Goal: Task Accomplishment & Management: Use online tool/utility

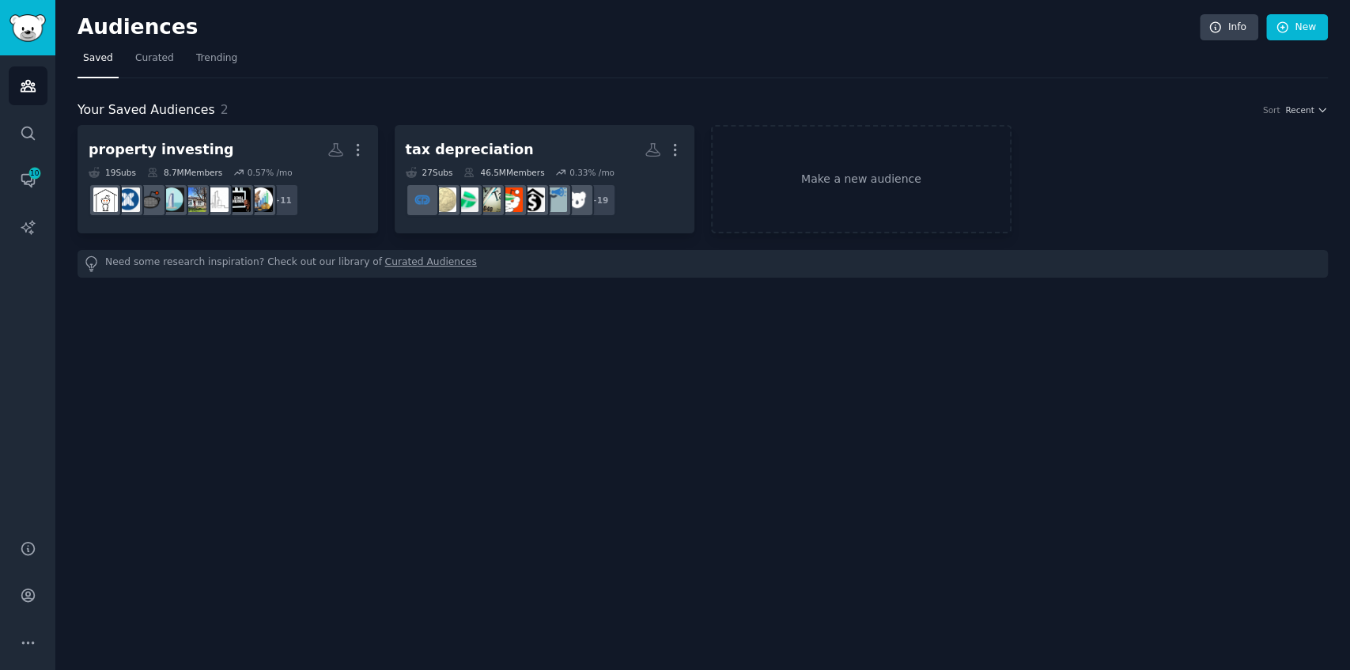
click at [864, 200] on link "Make a new audience" at bounding box center [861, 179] width 301 height 108
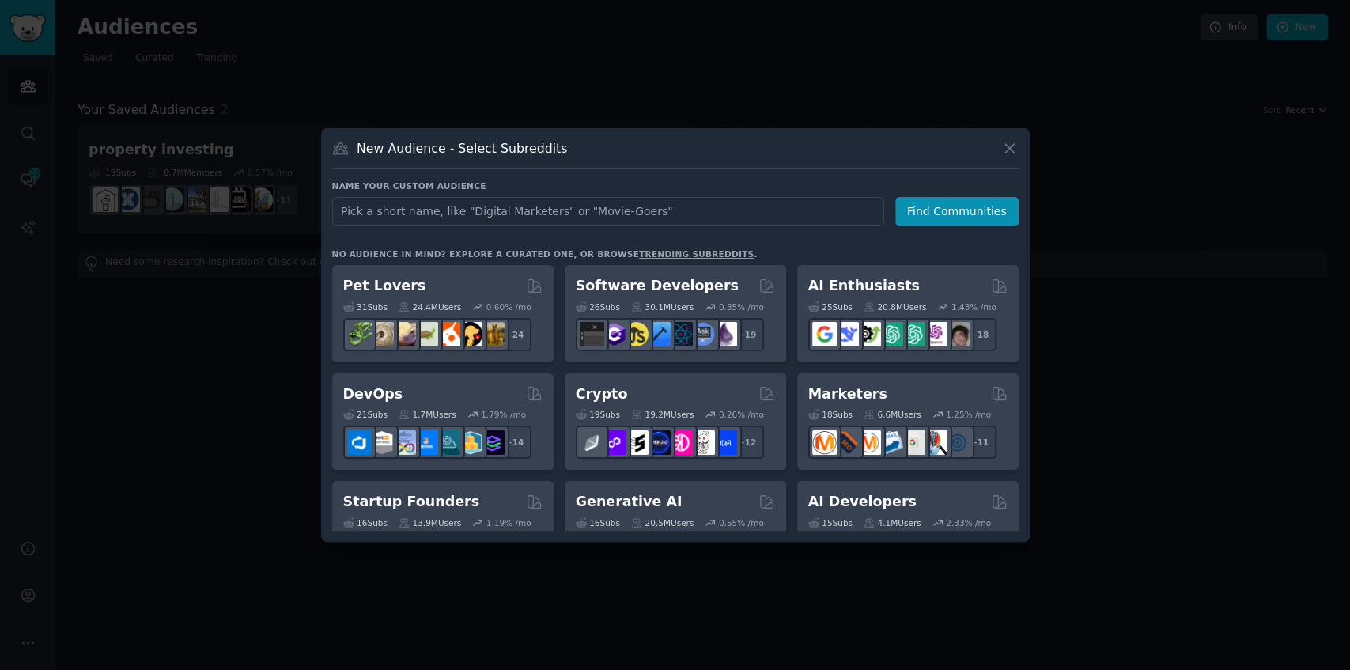
click at [754, 202] on input "text" at bounding box center [608, 211] width 552 height 29
type input "property valuation"
click at [917, 214] on button "Find Communities" at bounding box center [956, 211] width 123 height 29
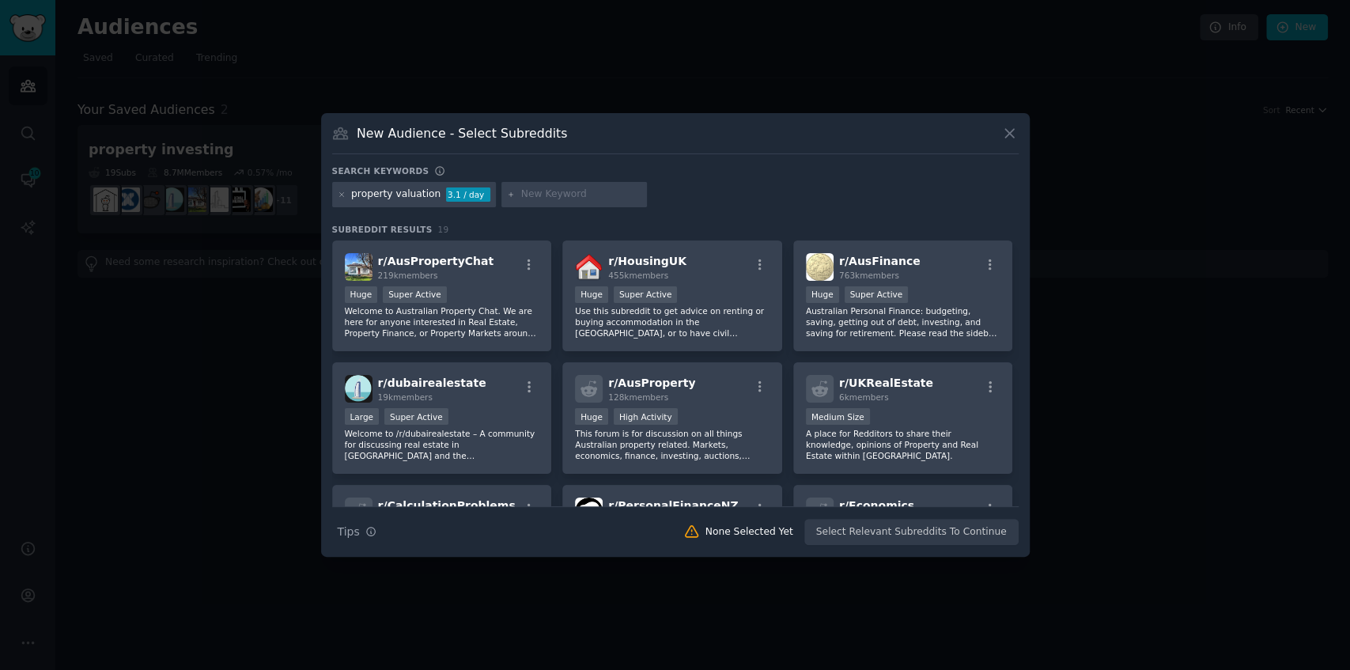
click at [429, 196] on div "property valuation" at bounding box center [395, 194] width 89 height 14
click at [456, 197] on div "3.1 / day" at bounding box center [468, 194] width 44 height 14
click at [431, 191] on div "property valuation 3.1 / day" at bounding box center [414, 194] width 164 height 25
click at [425, 196] on div "property valuation" at bounding box center [395, 194] width 89 height 14
click at [430, 195] on div "property valuation 3.1 / day" at bounding box center [414, 194] width 164 height 25
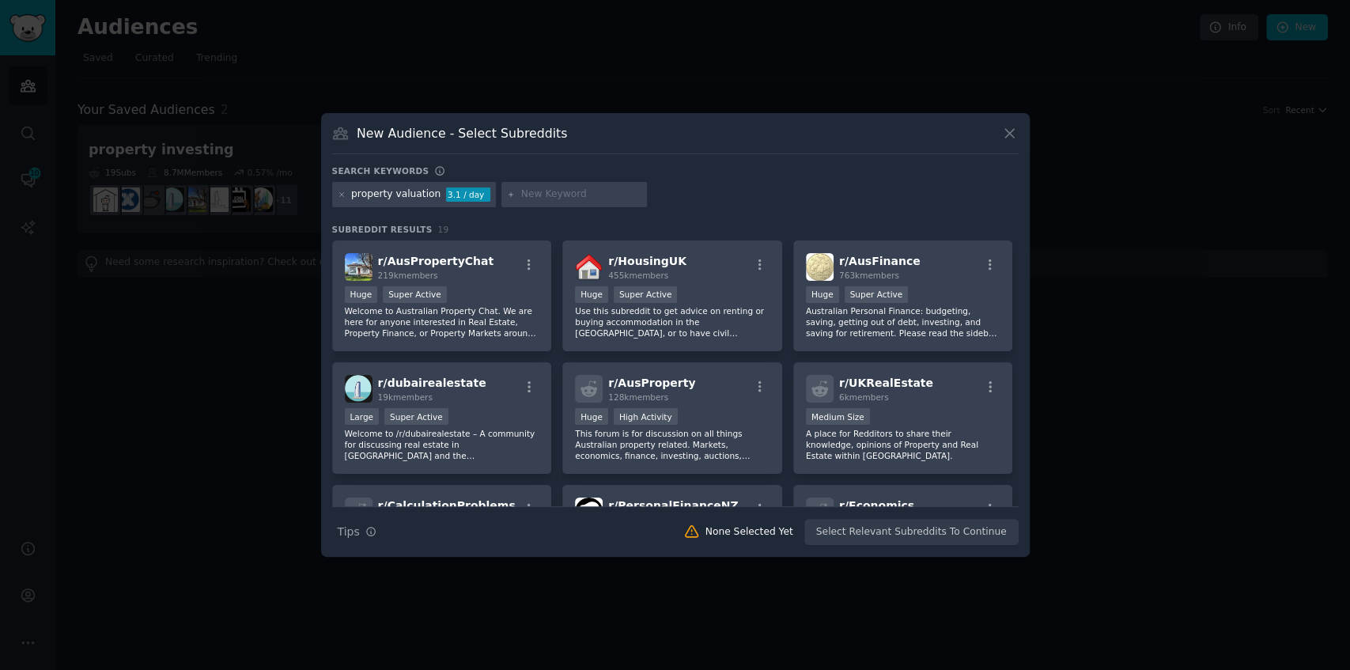
click at [1003, 123] on div "New Audience - Select Subreddits Search keywords property valuation 3.1 / day S…" at bounding box center [675, 335] width 709 height 444
click at [1006, 134] on icon at bounding box center [1009, 133] width 17 height 17
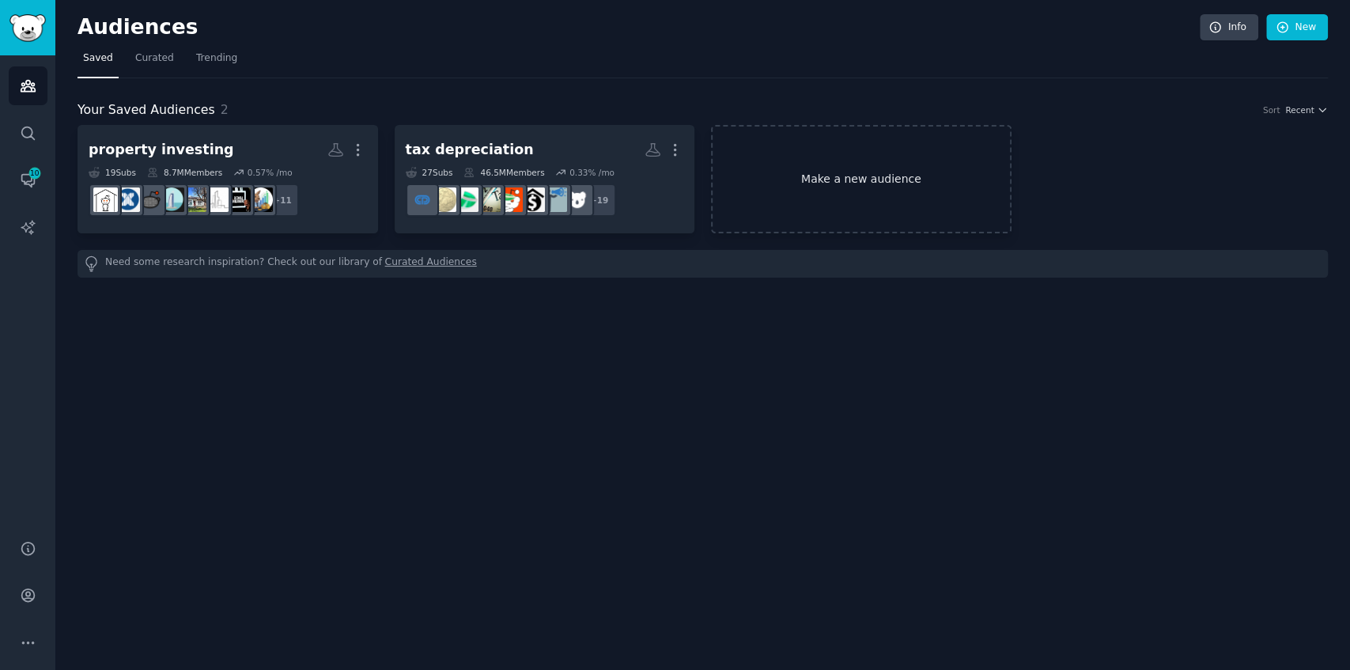
click at [836, 171] on link "Make a new audience" at bounding box center [861, 179] width 301 height 108
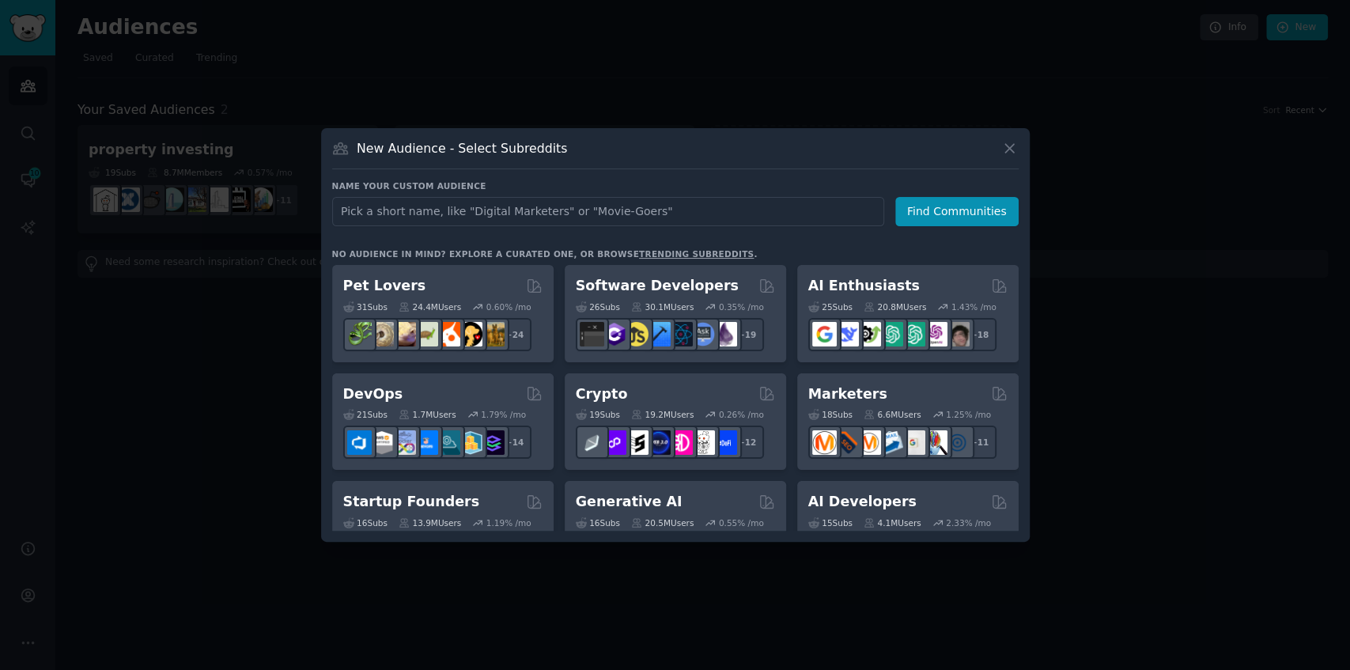
click at [658, 209] on input "text" at bounding box center [608, 211] width 552 height 29
type input "property valuation [GEOGRAPHIC_DATA]"
click at [962, 217] on button "Find Communities" at bounding box center [956, 211] width 123 height 29
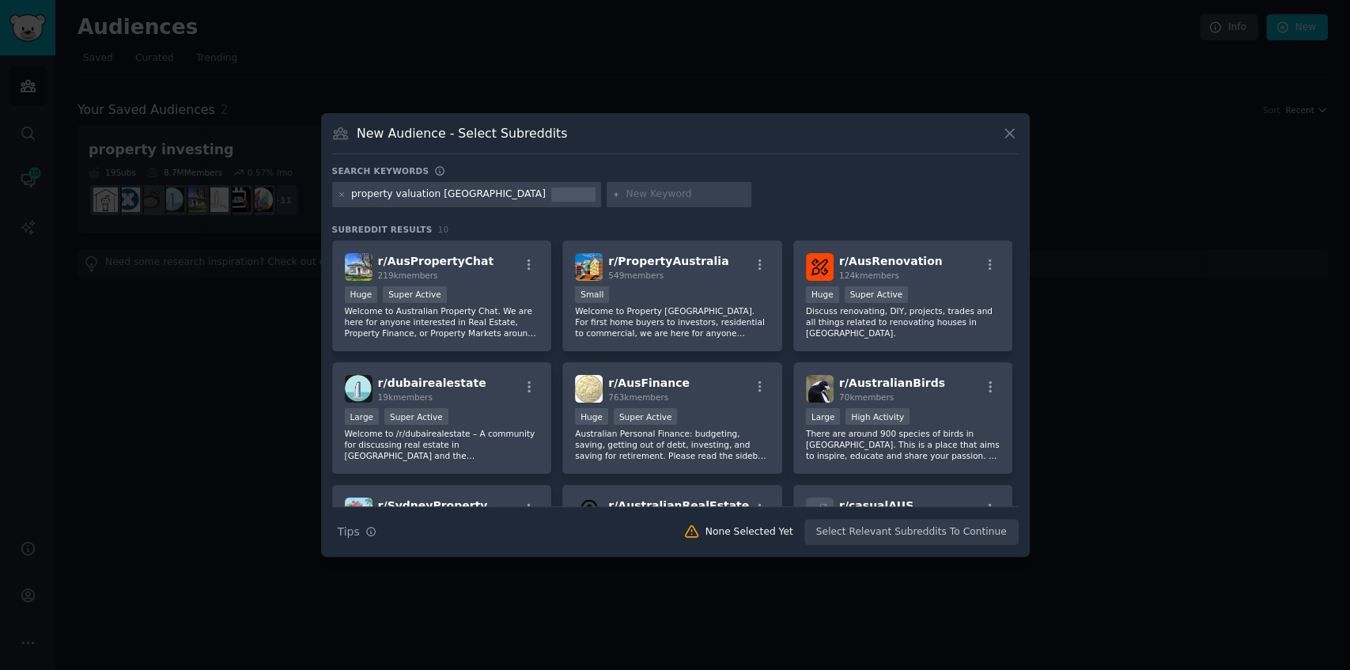
click at [470, 193] on div "property valuation [GEOGRAPHIC_DATA]" at bounding box center [466, 194] width 269 height 25
drag, startPoint x: 467, startPoint y: 196, endPoint x: 344, endPoint y: 199, distance: 123.4
click at [344, 199] on div "property valuation [GEOGRAPHIC_DATA]" at bounding box center [466, 194] width 269 height 25
click at [366, 199] on div "property valuation [GEOGRAPHIC_DATA]" at bounding box center [448, 194] width 195 height 14
click at [394, 193] on div "property valuation [GEOGRAPHIC_DATA]" at bounding box center [448, 194] width 195 height 14
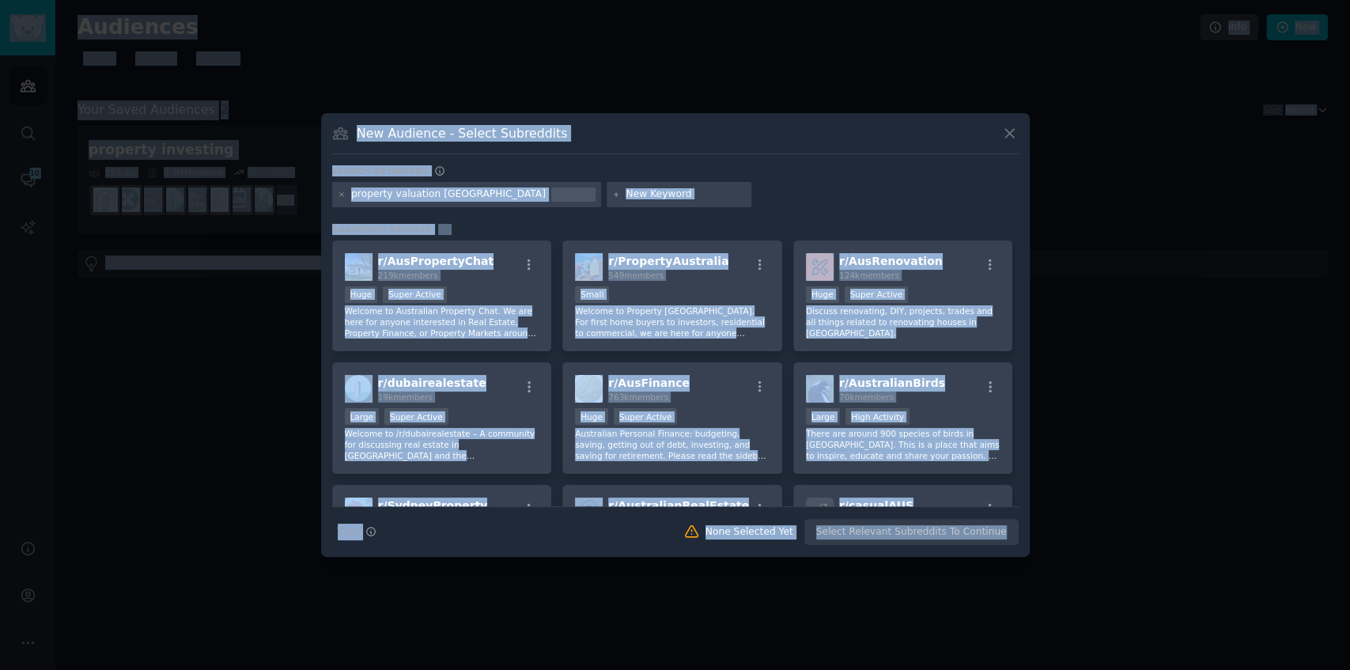
click at [433, 193] on div "property valuation [GEOGRAPHIC_DATA]" at bounding box center [448, 194] width 195 height 14
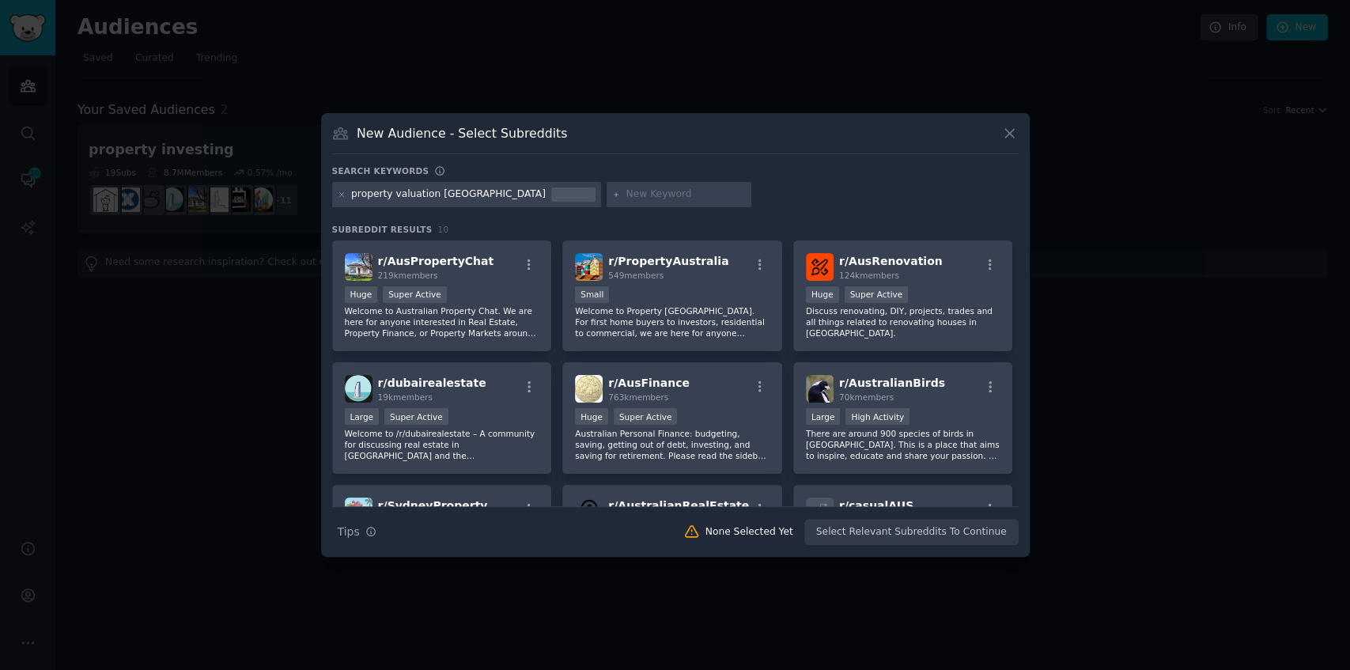
click at [1015, 142] on div "New Audience - Select Subreddits" at bounding box center [675, 139] width 686 height 30
click at [1008, 139] on icon at bounding box center [1009, 133] width 17 height 17
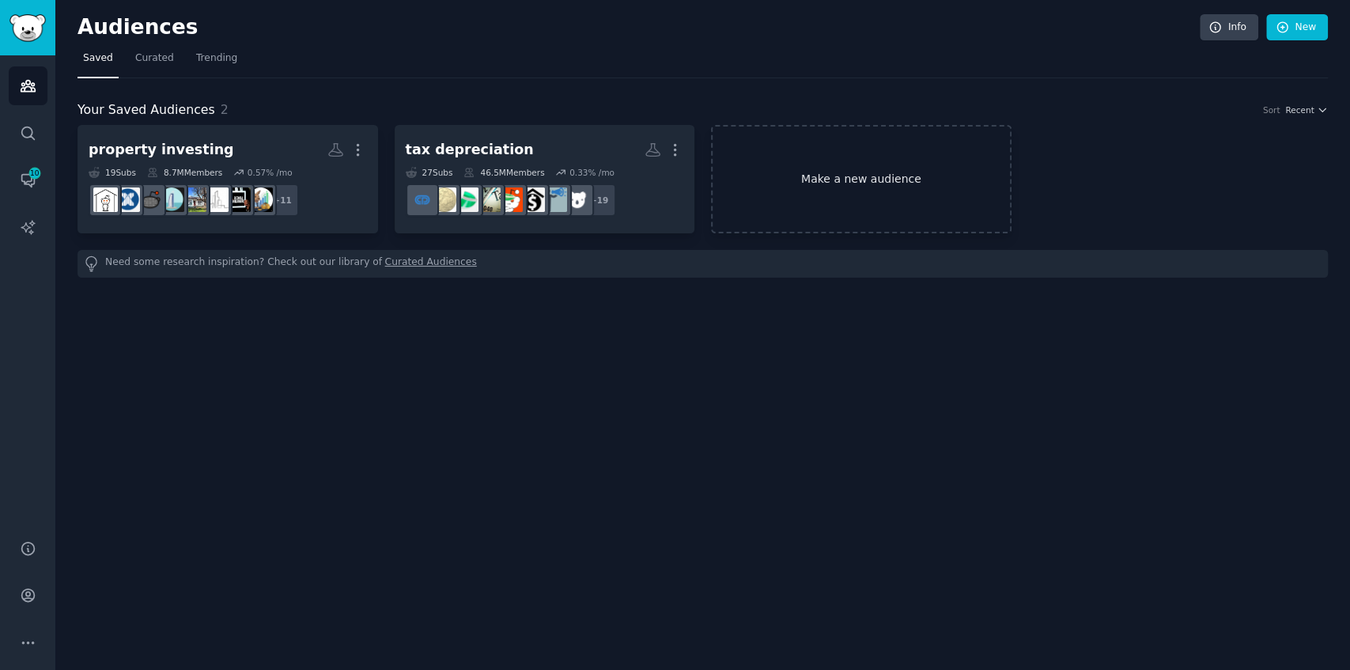
click at [847, 192] on link "Make a new audience" at bounding box center [861, 179] width 301 height 108
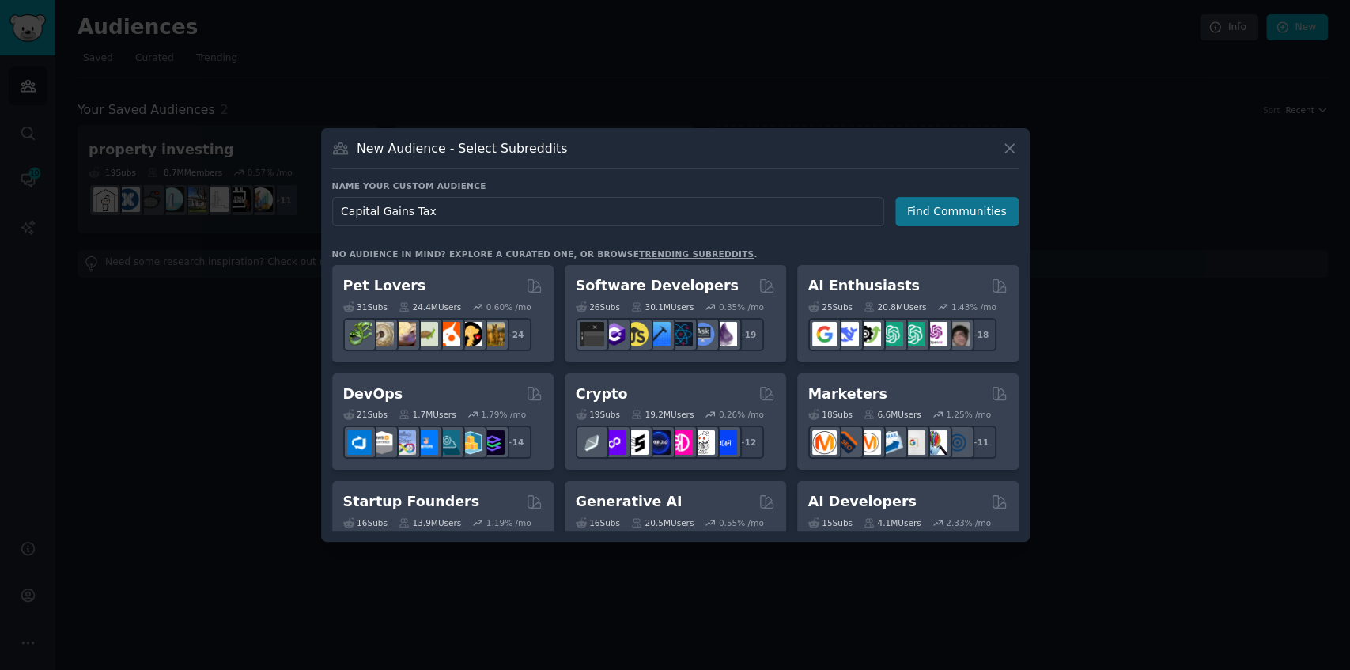
type input "Capital Gains Tax"
click at [922, 202] on button "Find Communities" at bounding box center [956, 211] width 123 height 29
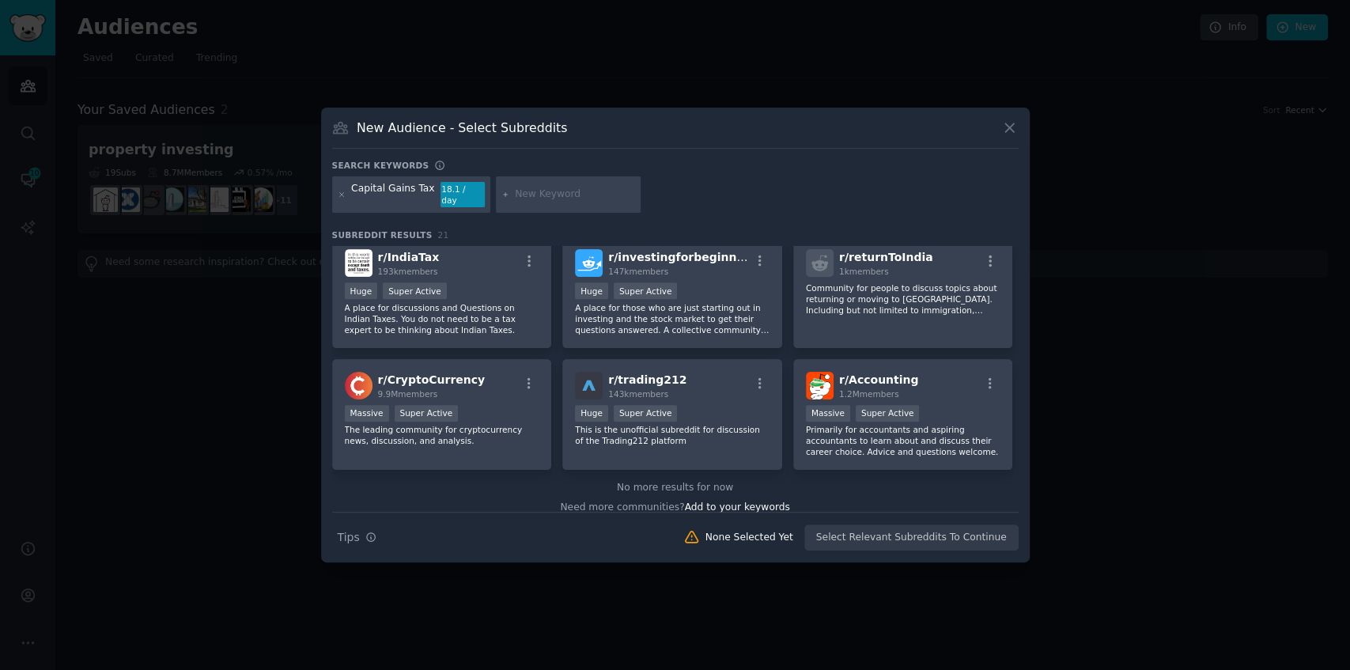
scroll to position [614, 0]
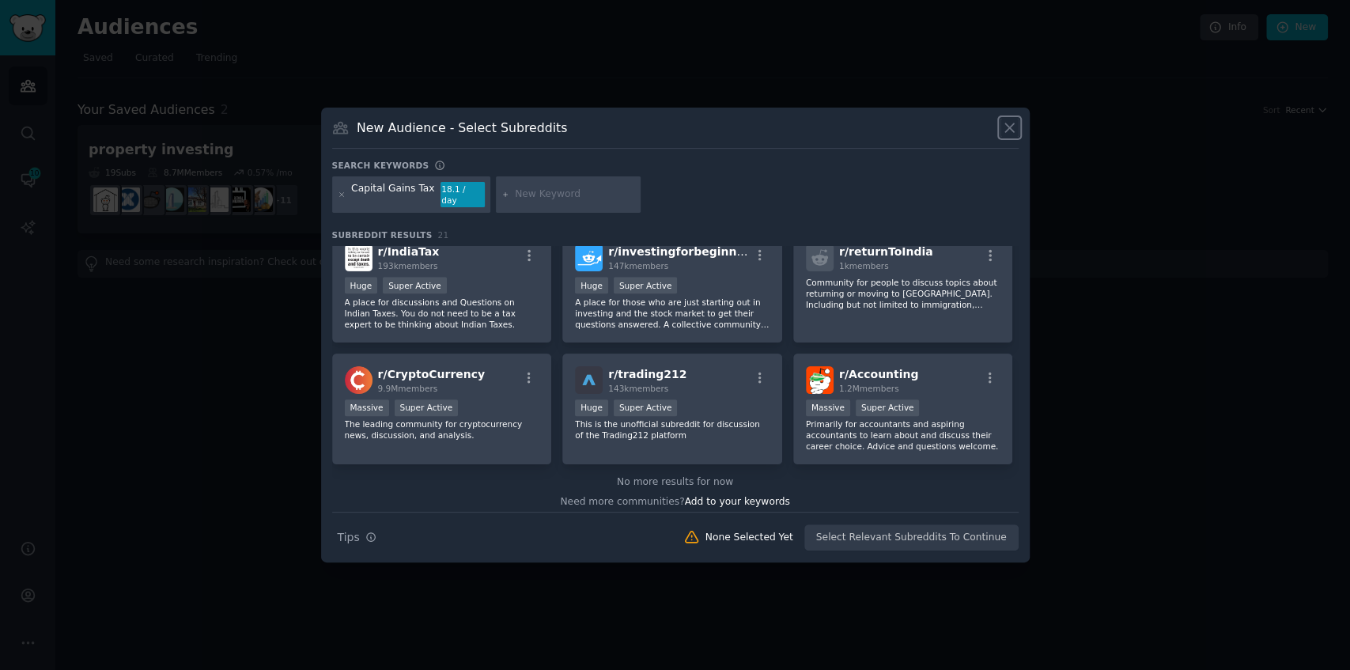
click at [1009, 130] on icon at bounding box center [1009, 127] width 17 height 17
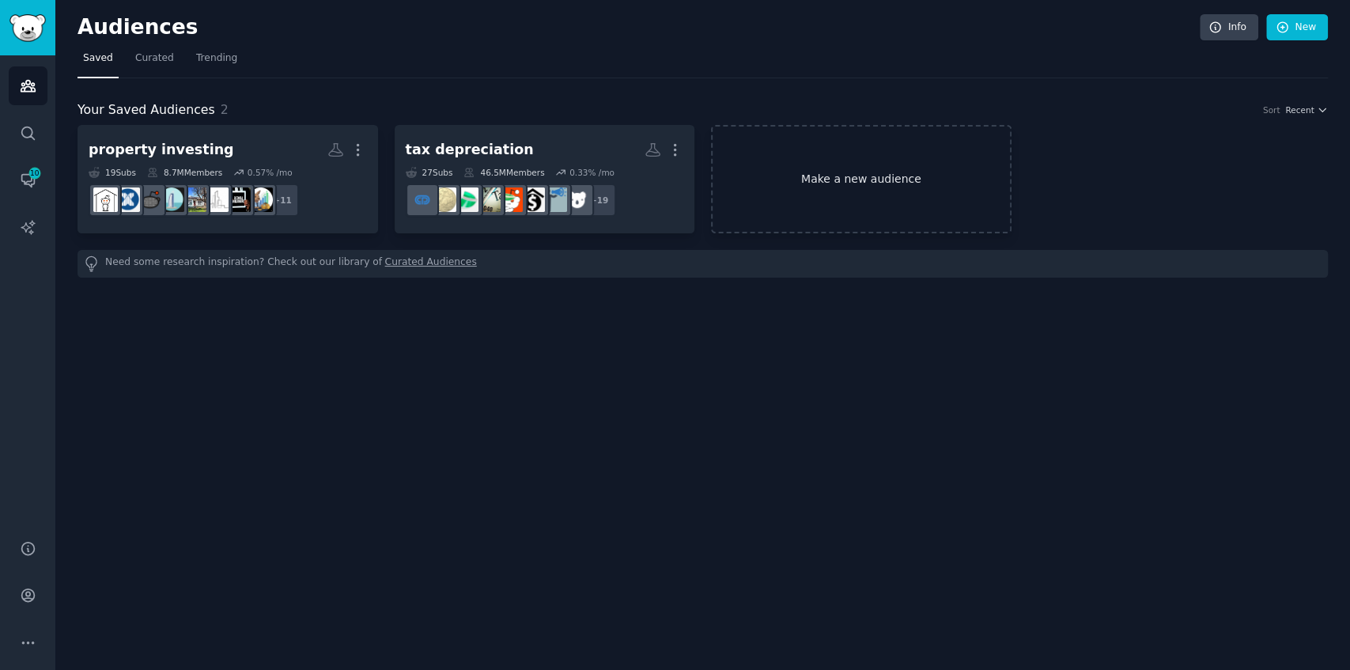
click at [826, 187] on link "Make a new audience" at bounding box center [861, 179] width 301 height 108
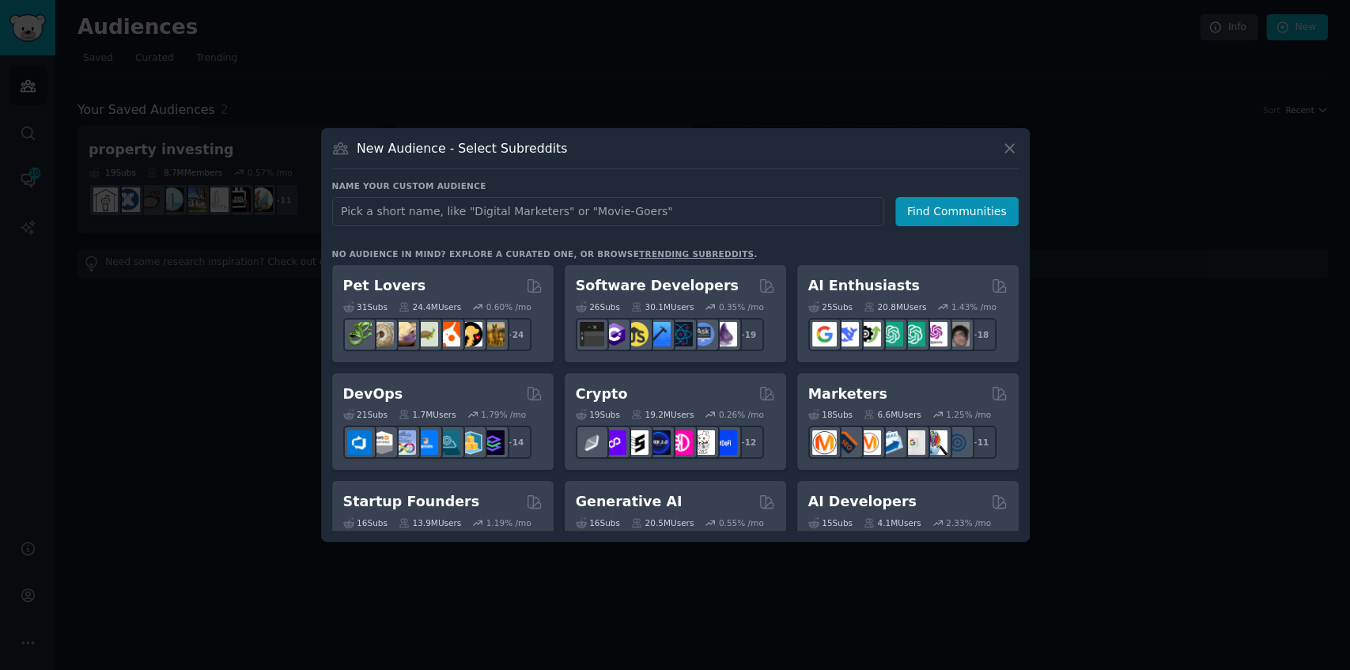
click at [671, 210] on input "text" at bounding box center [608, 211] width 552 height 29
type input "cgt australia"
click at [940, 217] on button "Find Communities" at bounding box center [956, 211] width 123 height 29
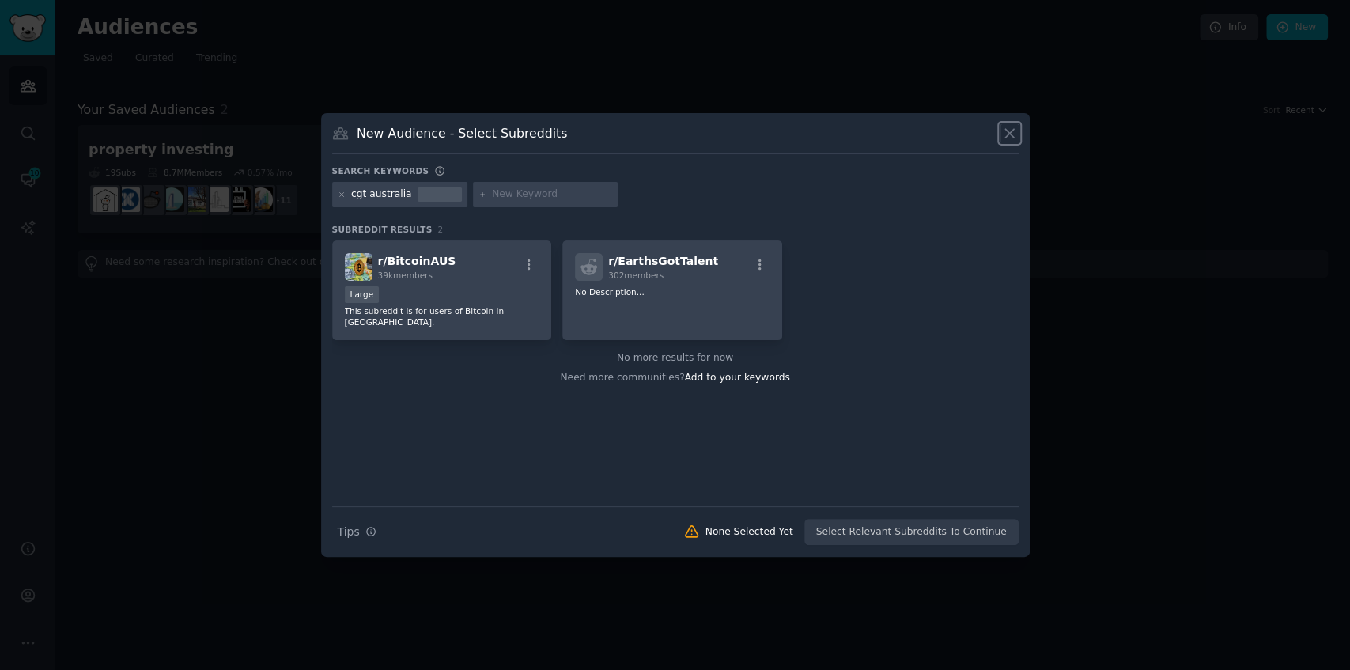
click at [1015, 136] on icon at bounding box center [1009, 133] width 17 height 17
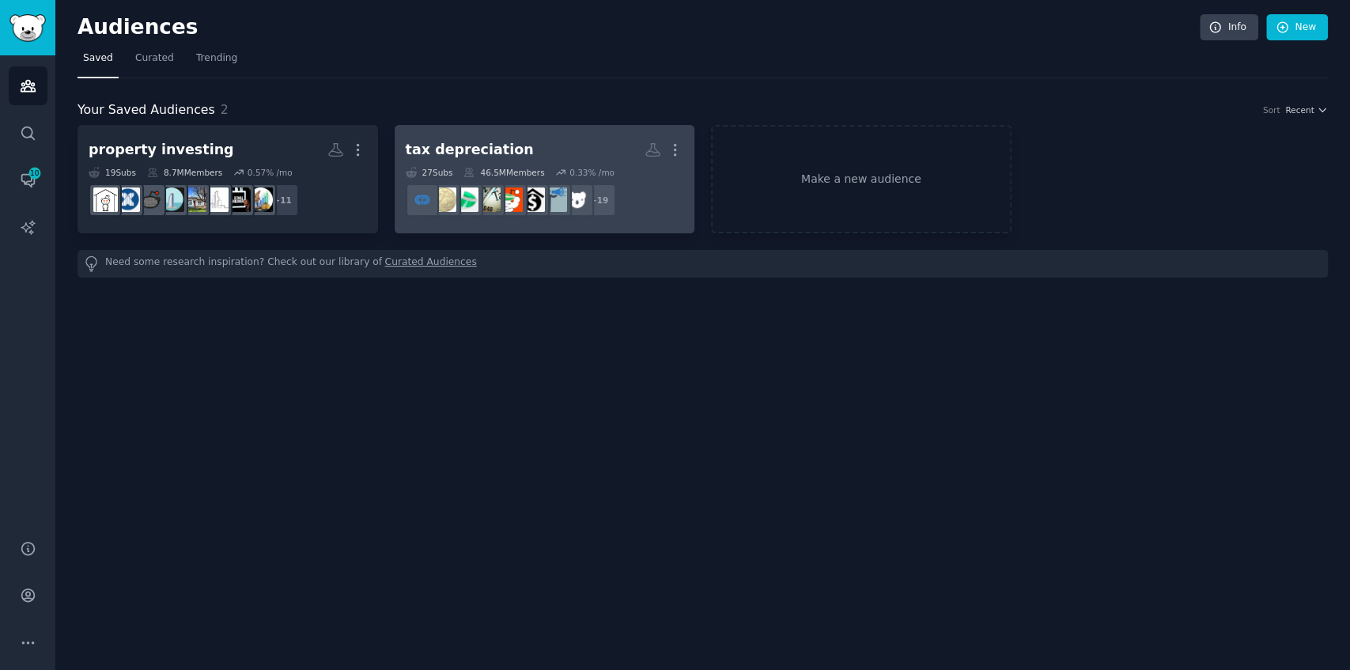
click at [566, 136] on h2 "tax depreciation Custom Audience More" at bounding box center [545, 150] width 278 height 28
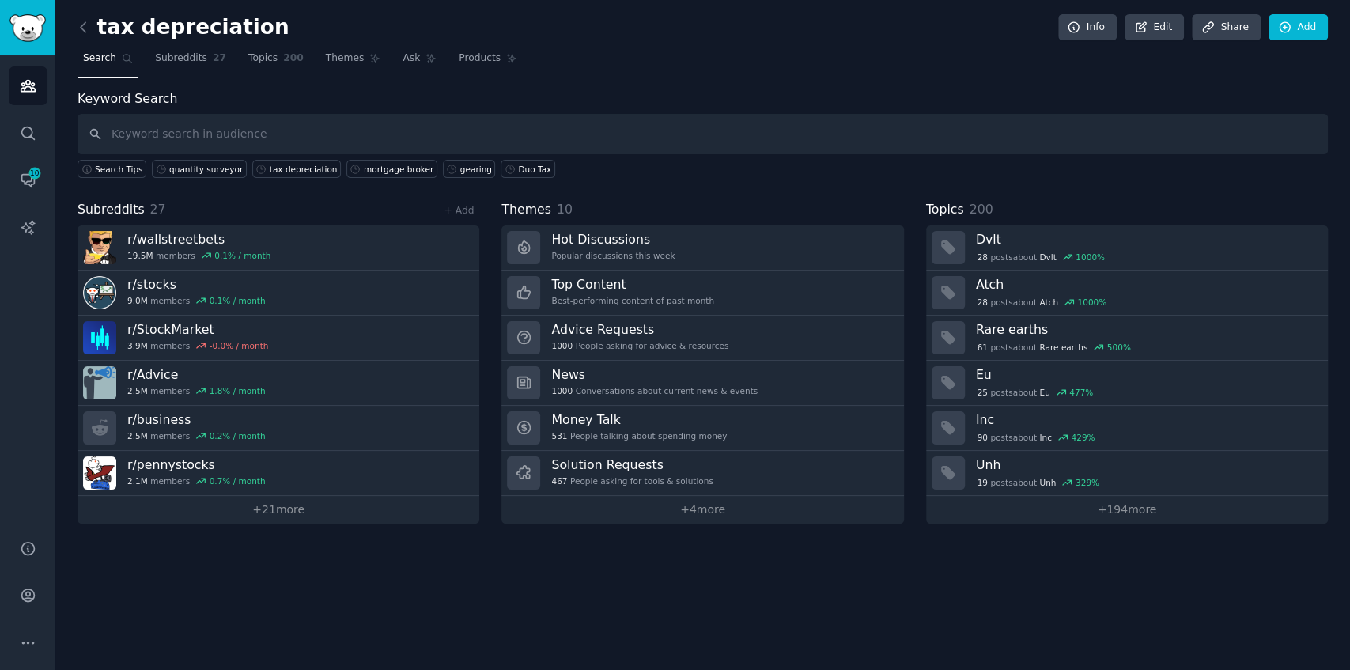
click at [748, 133] on input "text" at bounding box center [703, 134] width 1250 height 40
click at [1278, 34] on link "Add" at bounding box center [1298, 27] width 59 height 27
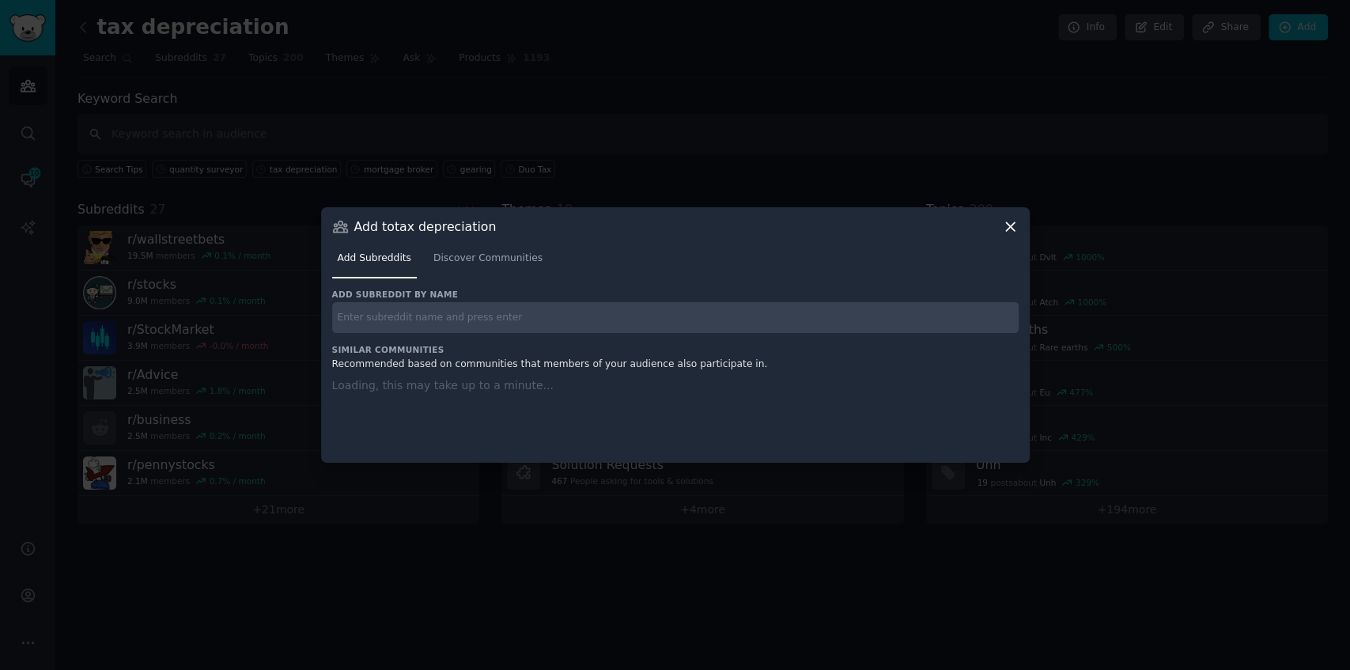
click at [1009, 233] on icon at bounding box center [1010, 226] width 17 height 17
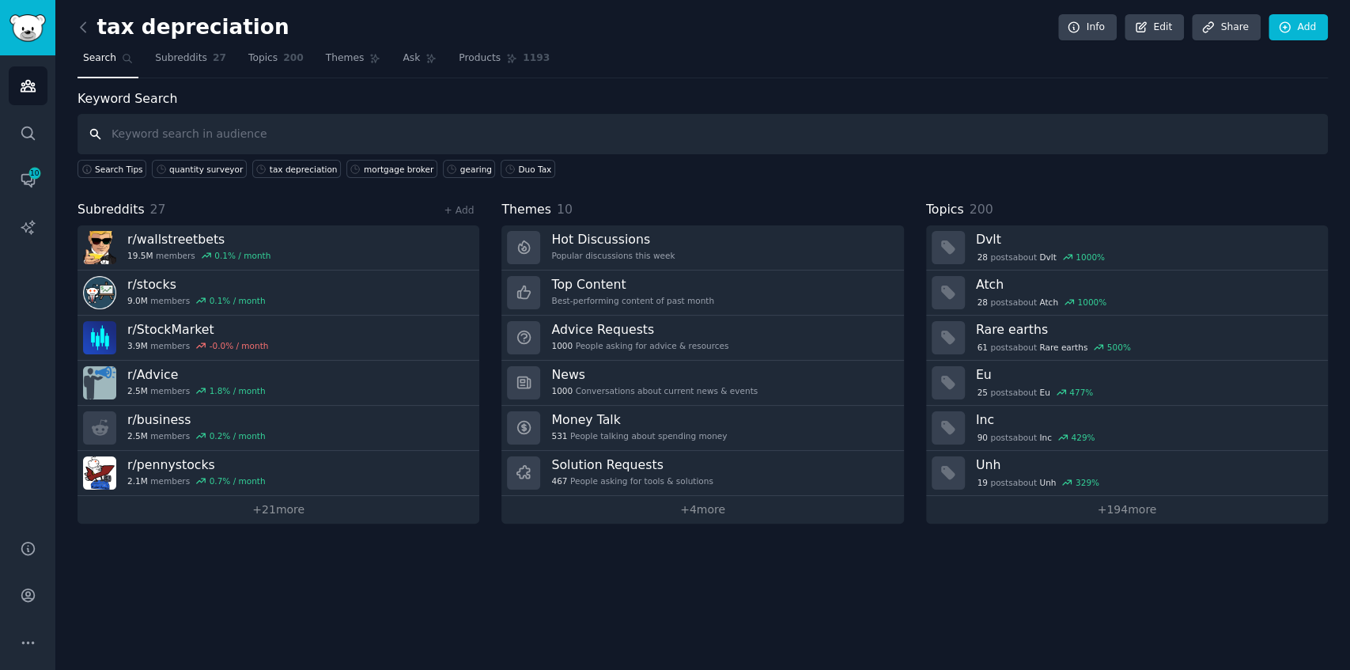
click at [859, 133] on input "text" at bounding box center [703, 134] width 1250 height 40
click at [1140, 28] on icon at bounding box center [1141, 28] width 14 height 14
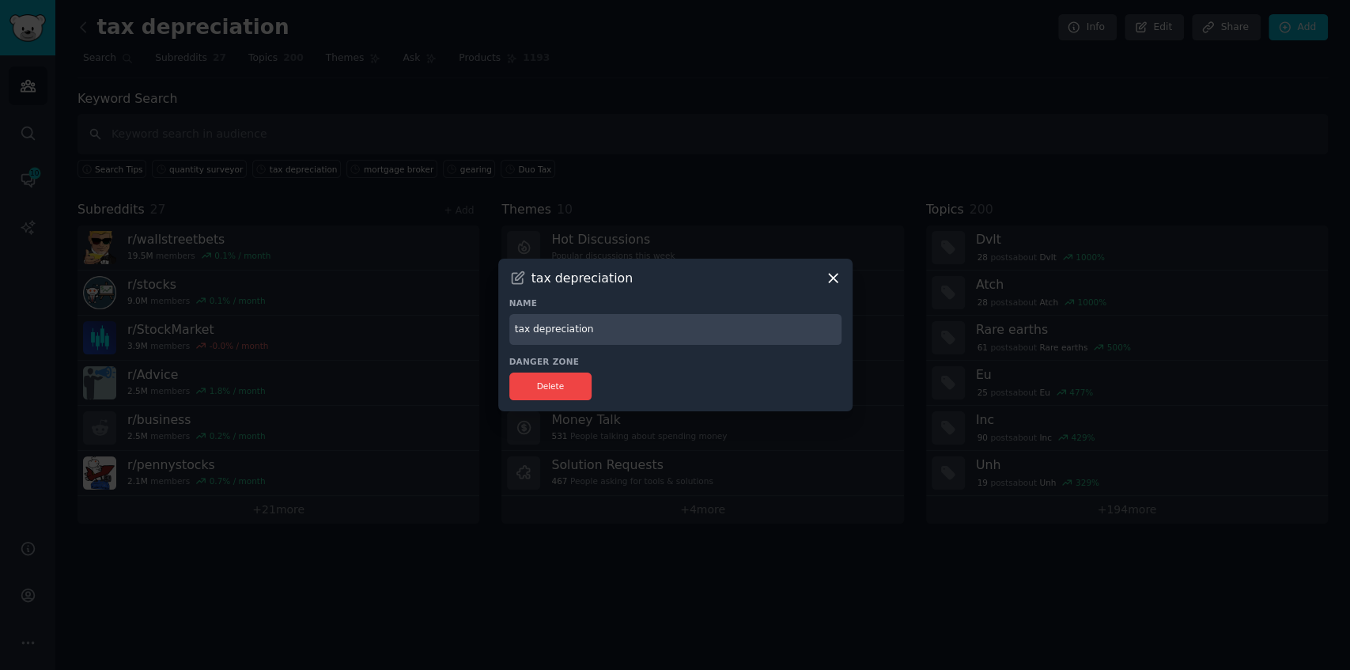
click at [835, 280] on icon at bounding box center [833, 278] width 17 height 17
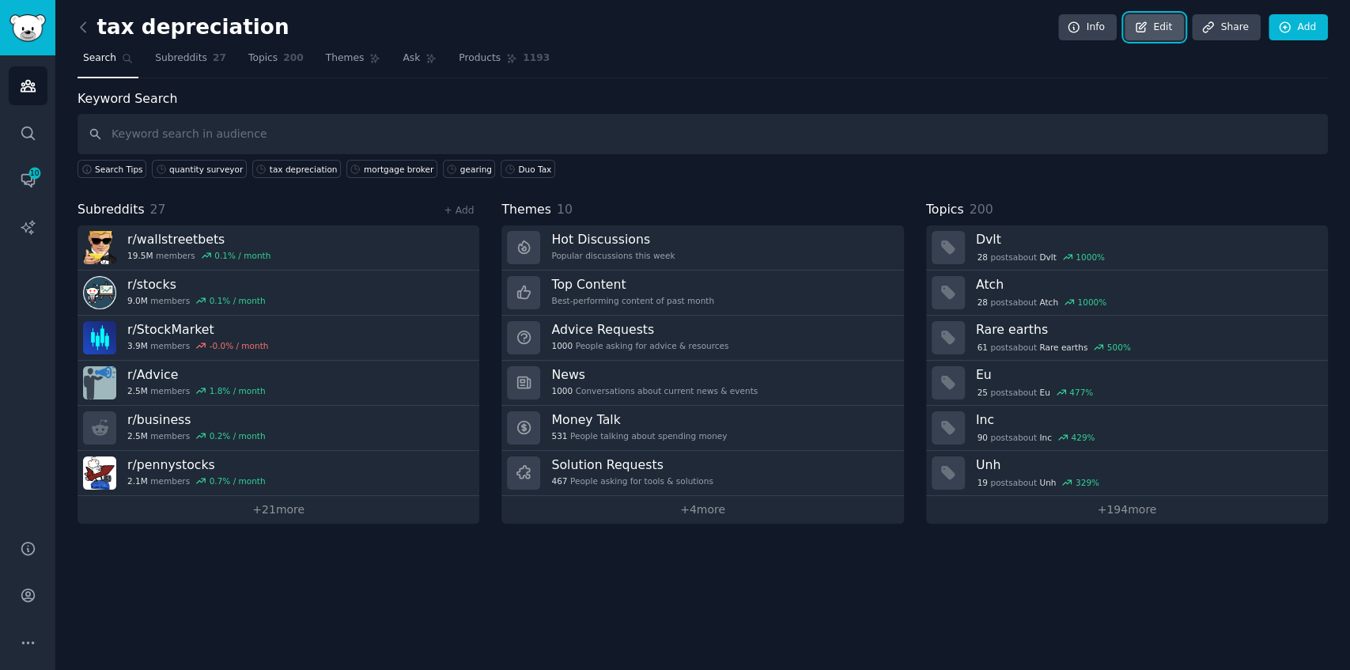
click at [1142, 36] on link "Edit" at bounding box center [1154, 27] width 59 height 27
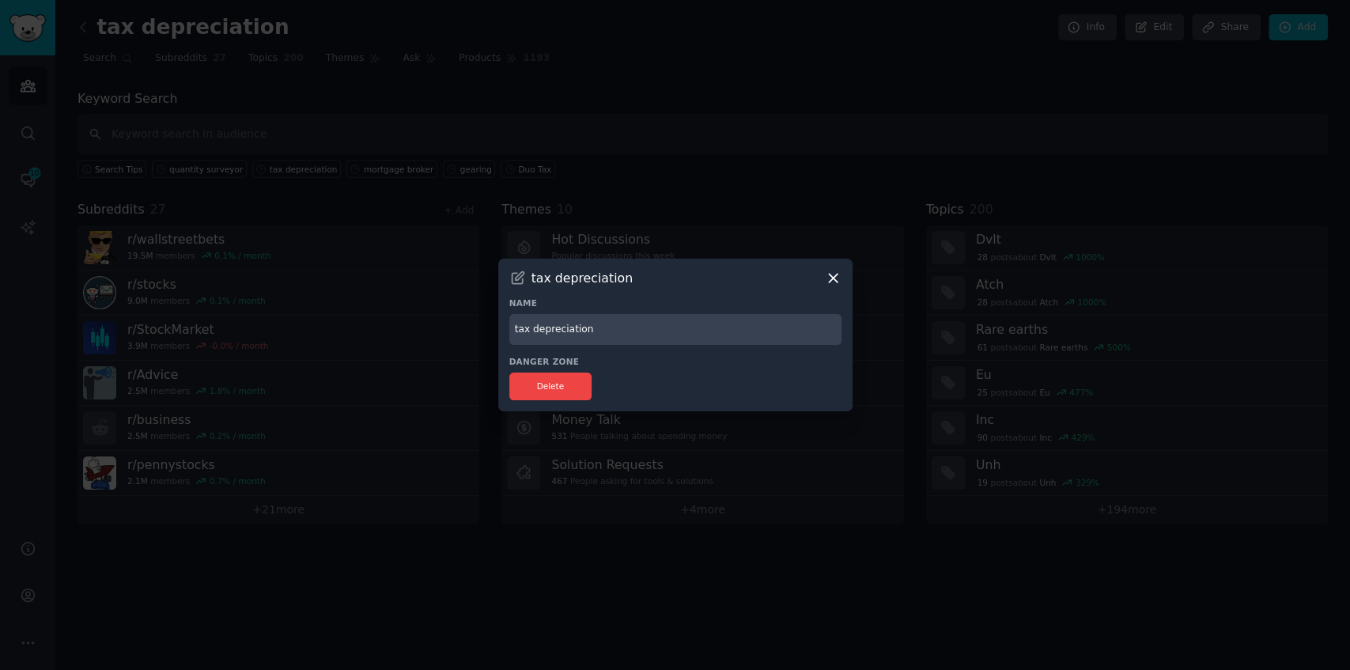
click at [516, 332] on input "tax depreciation" at bounding box center [675, 329] width 332 height 31
click at [536, 331] on input "Tax depreciation" at bounding box center [675, 329] width 332 height 31
type input "Tax Depreciation"
click at [834, 276] on icon at bounding box center [833, 278] width 17 height 17
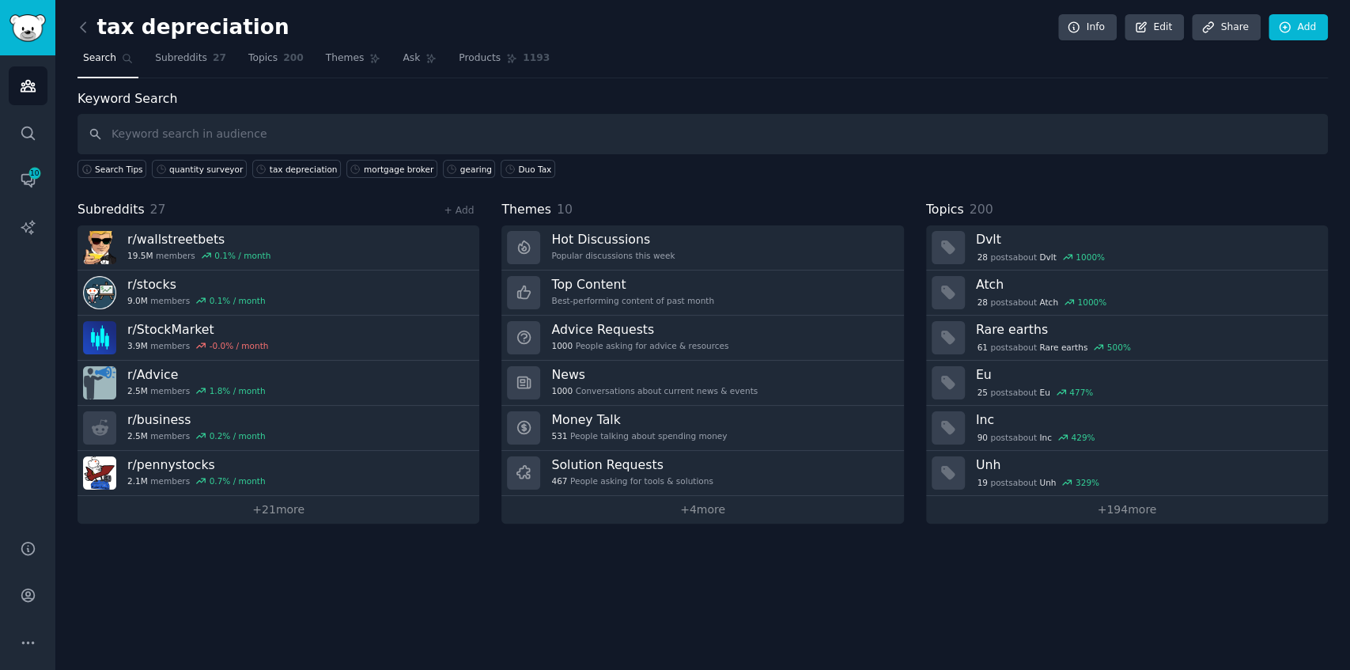
click at [1169, 40] on div "tax depreciation Info Edit Share Add" at bounding box center [703, 30] width 1250 height 32
click at [1166, 30] on link "Edit" at bounding box center [1154, 27] width 59 height 27
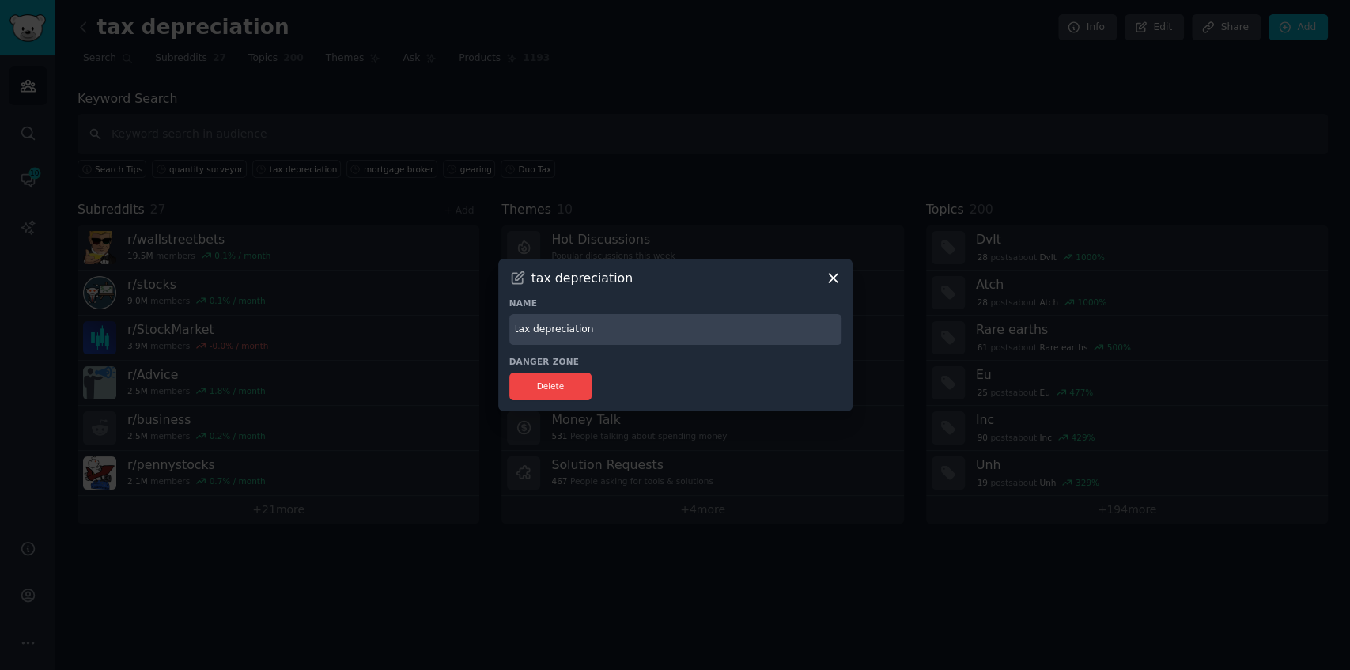
click at [516, 330] on input "tax depreciation" at bounding box center [675, 329] width 332 height 31
click at [534, 327] on input "Tax depreciation" at bounding box center [675, 329] width 332 height 31
type input "Tax Depreciation"
click at [646, 373] on div "Delete" at bounding box center [675, 386] width 332 height 28
click at [671, 376] on div "Delete" at bounding box center [675, 386] width 332 height 28
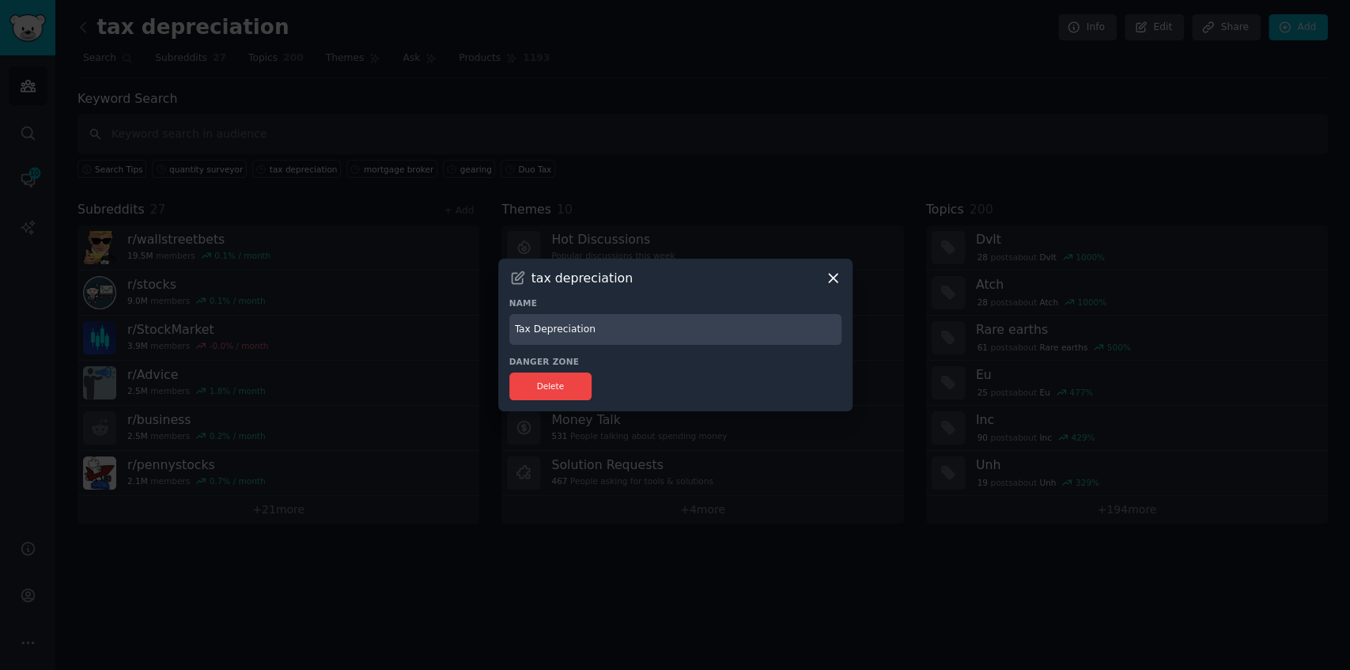
click at [663, 366] on h3 "Danger Zone" at bounding box center [675, 361] width 332 height 11
click at [667, 338] on input "Tax Depreciation" at bounding box center [675, 329] width 332 height 31
click at [672, 368] on div "Danger Zone Delete" at bounding box center [675, 378] width 332 height 44
click at [680, 368] on div "Danger Zone Delete" at bounding box center [675, 378] width 332 height 44
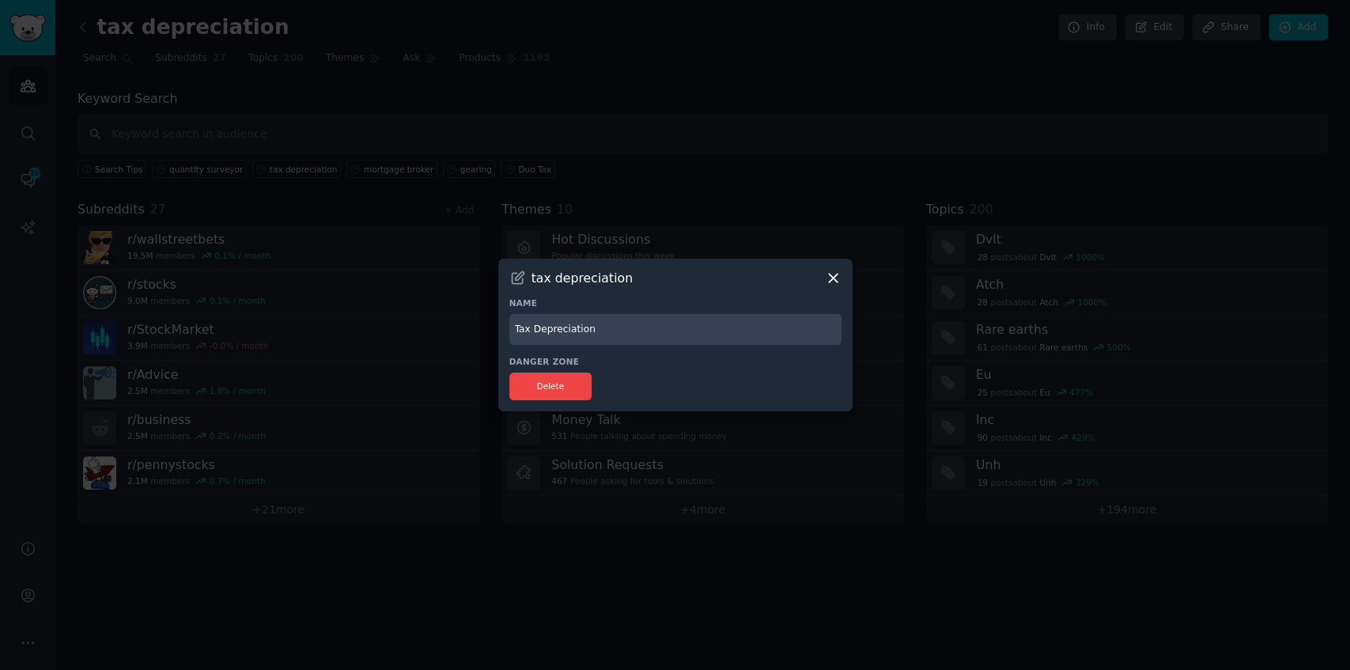
click at [519, 277] on icon at bounding box center [518, 278] width 12 height 12
click at [834, 278] on icon at bounding box center [833, 278] width 17 height 17
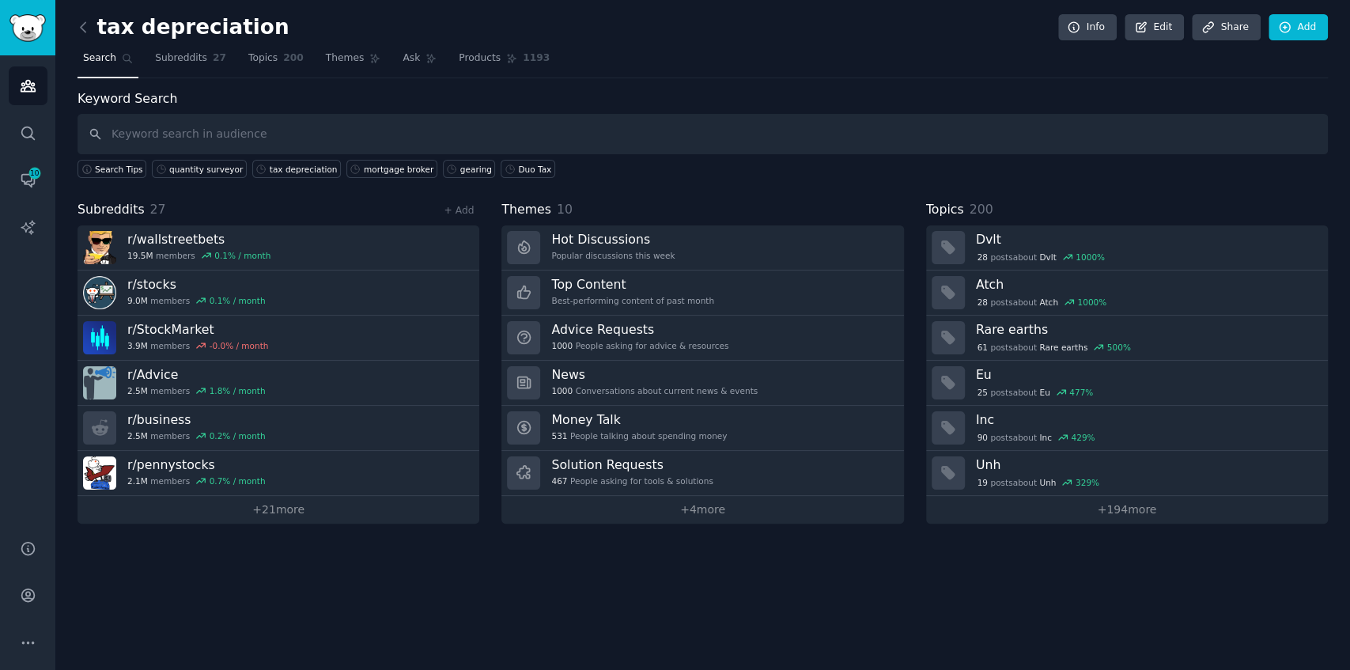
click at [876, 587] on div "tax depreciation Info Edit Share Add Search Subreddits 27 Topics 200 Themes Ask…" at bounding box center [702, 335] width 1295 height 670
click at [424, 136] on input "text" at bounding box center [703, 134] width 1250 height 40
type input "t"
type input "depreciatoin"
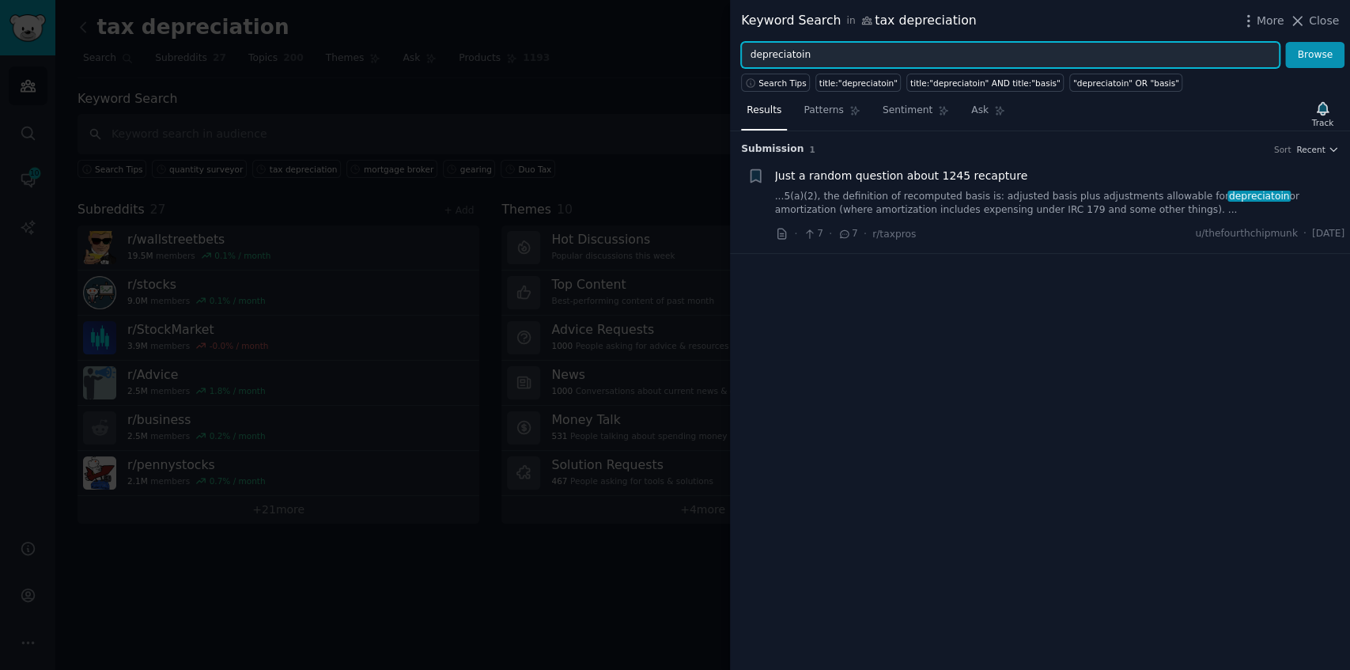
click at [794, 53] on input "depreciatoin" at bounding box center [1010, 55] width 539 height 27
type input "depreciation"
click at [1285, 42] on button "Browse" at bounding box center [1314, 55] width 59 height 27
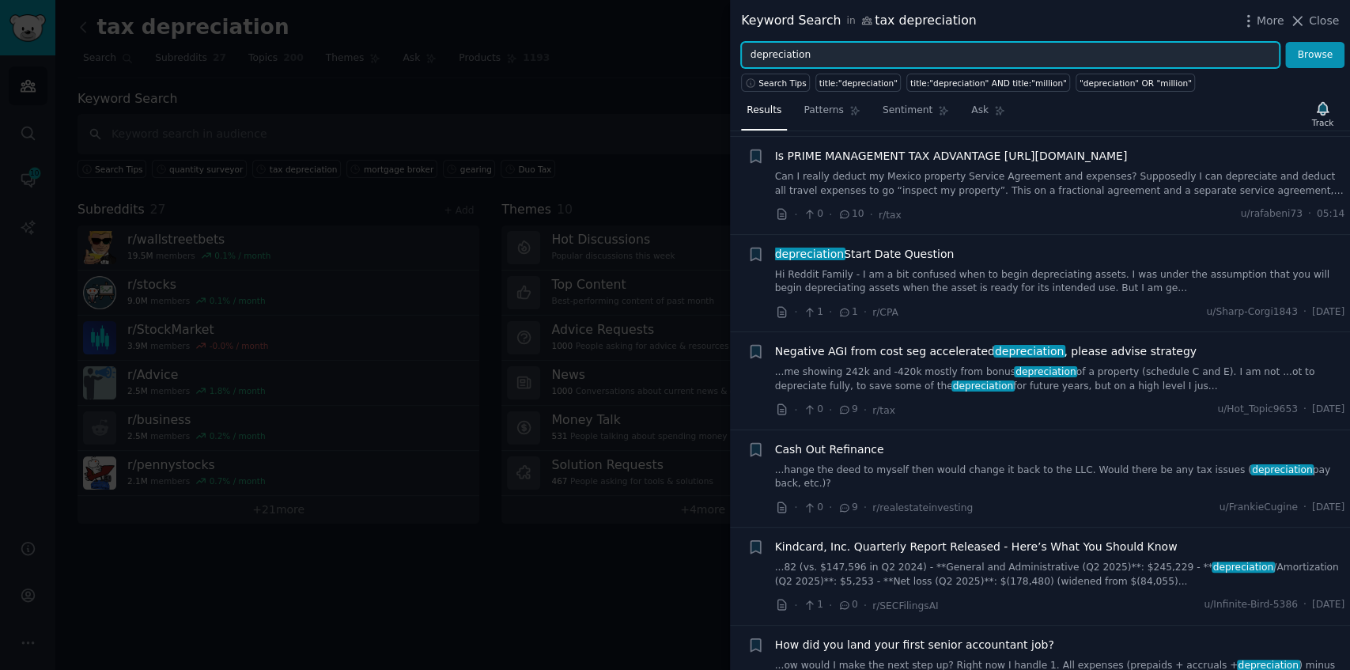
scroll to position [158, 0]
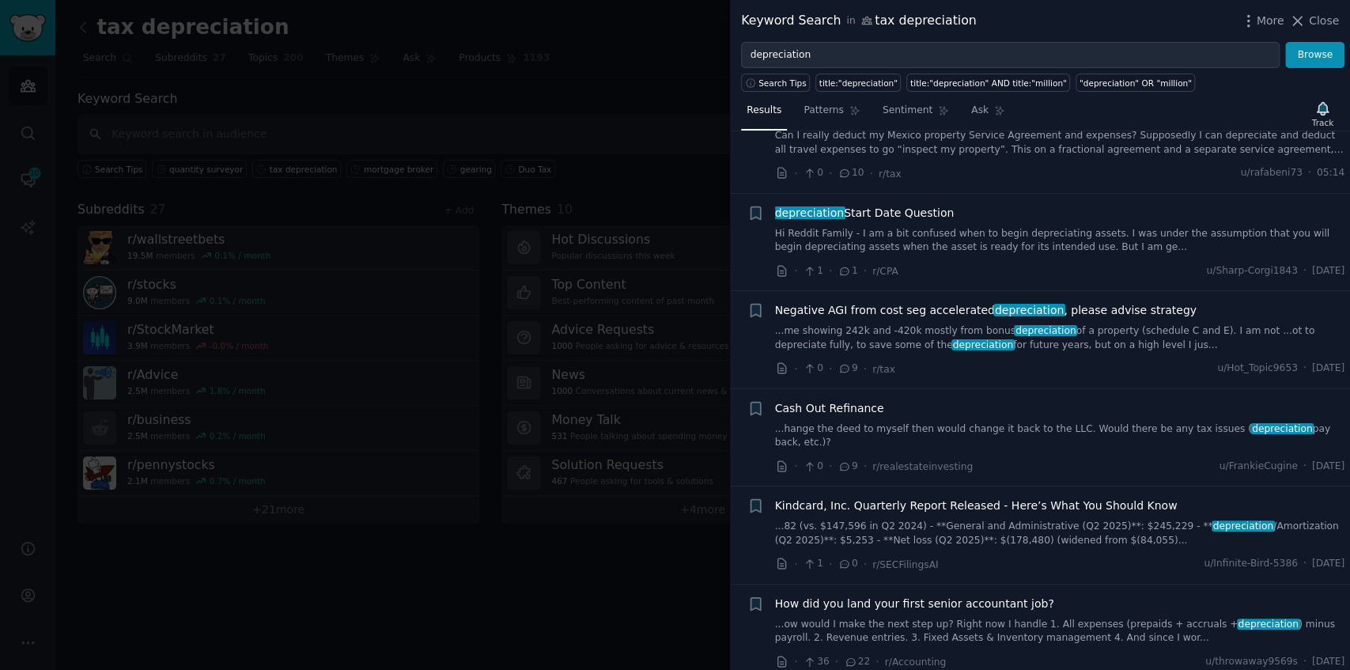
click at [932, 240] on link "Hi Reddit Family - I am a bit confused when to begin depreciating assets. I was…" at bounding box center [1060, 241] width 570 height 28
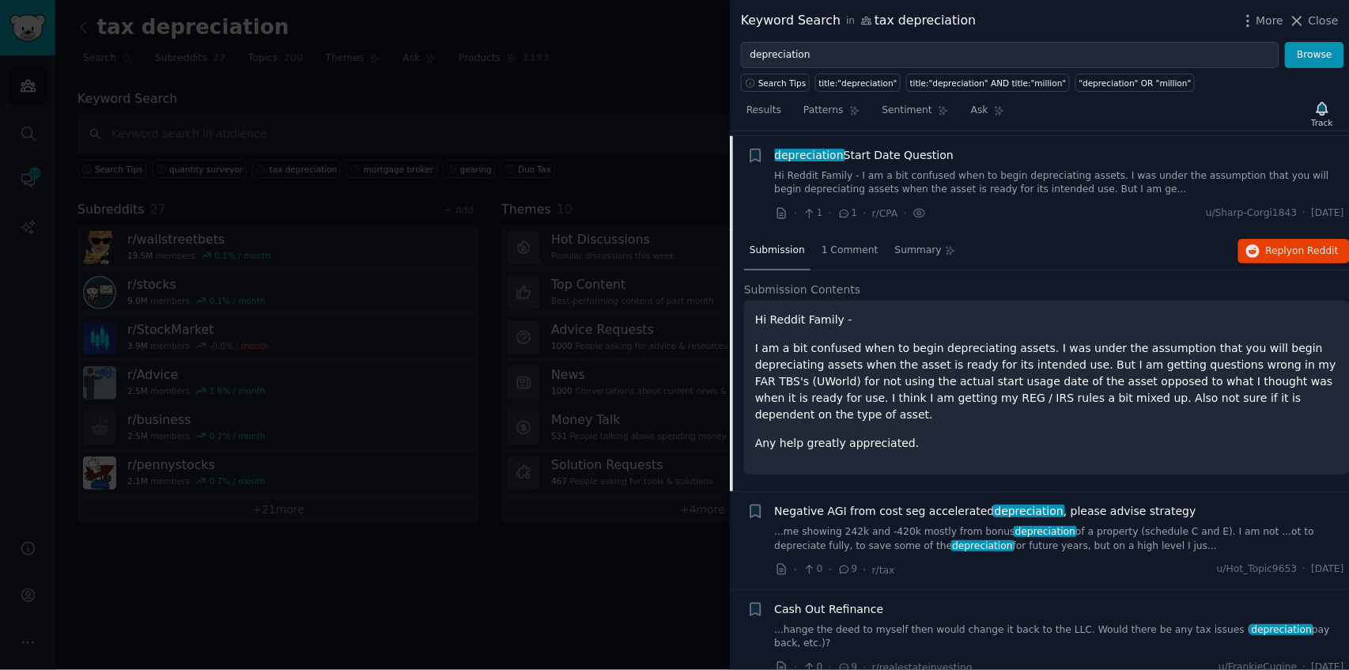
scroll to position [220, 0]
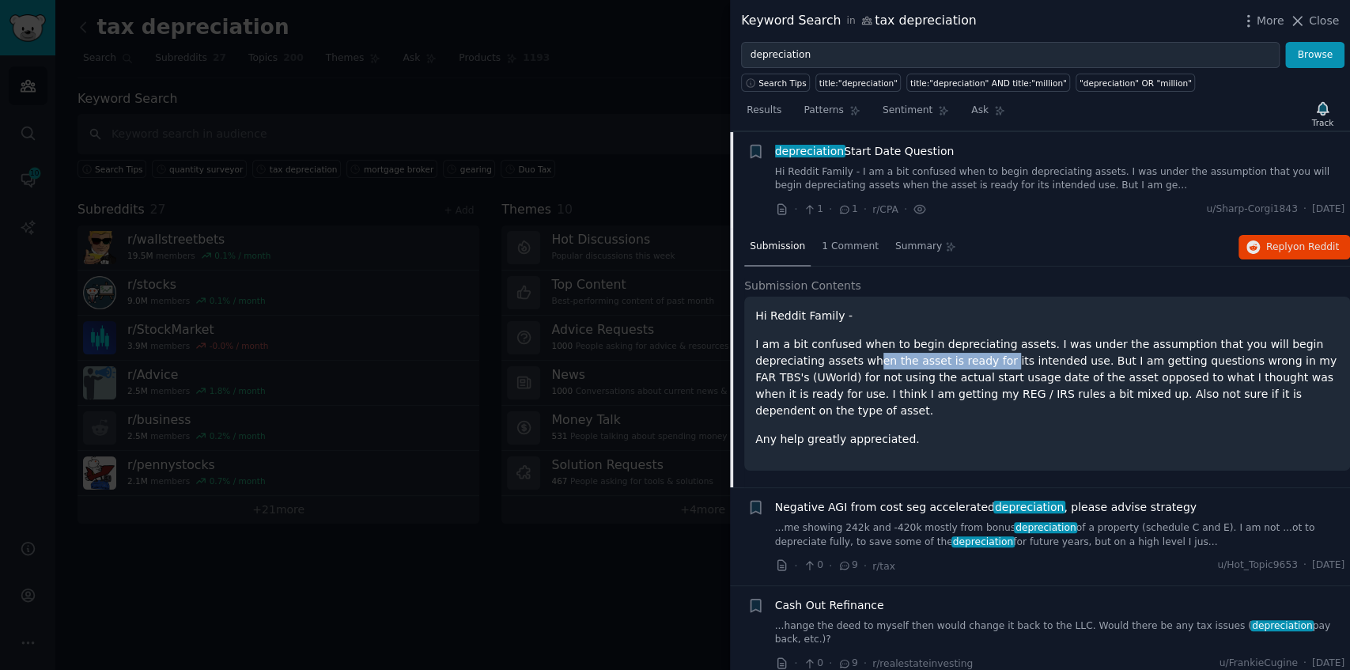
drag, startPoint x: 804, startPoint y: 363, endPoint x: 922, endPoint y: 366, distance: 118.7
click at [922, 366] on p "I am a bit confused when to begin depreciating assets. I was under the assumpti…" at bounding box center [1047, 377] width 584 height 83
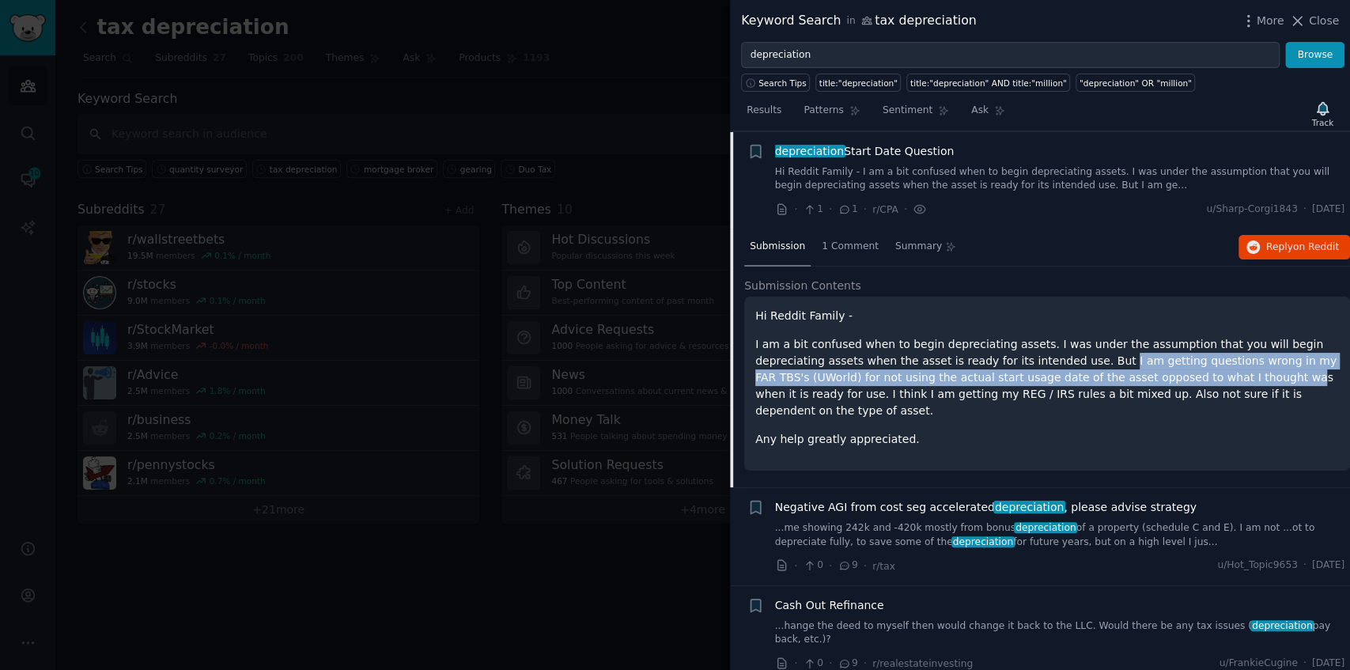
drag, startPoint x: 1022, startPoint y: 364, endPoint x: 1126, endPoint y: 369, distance: 104.5
click at [1126, 369] on p "I am a bit confused when to begin depreciating assets. I was under the assumpti…" at bounding box center [1047, 377] width 584 height 83
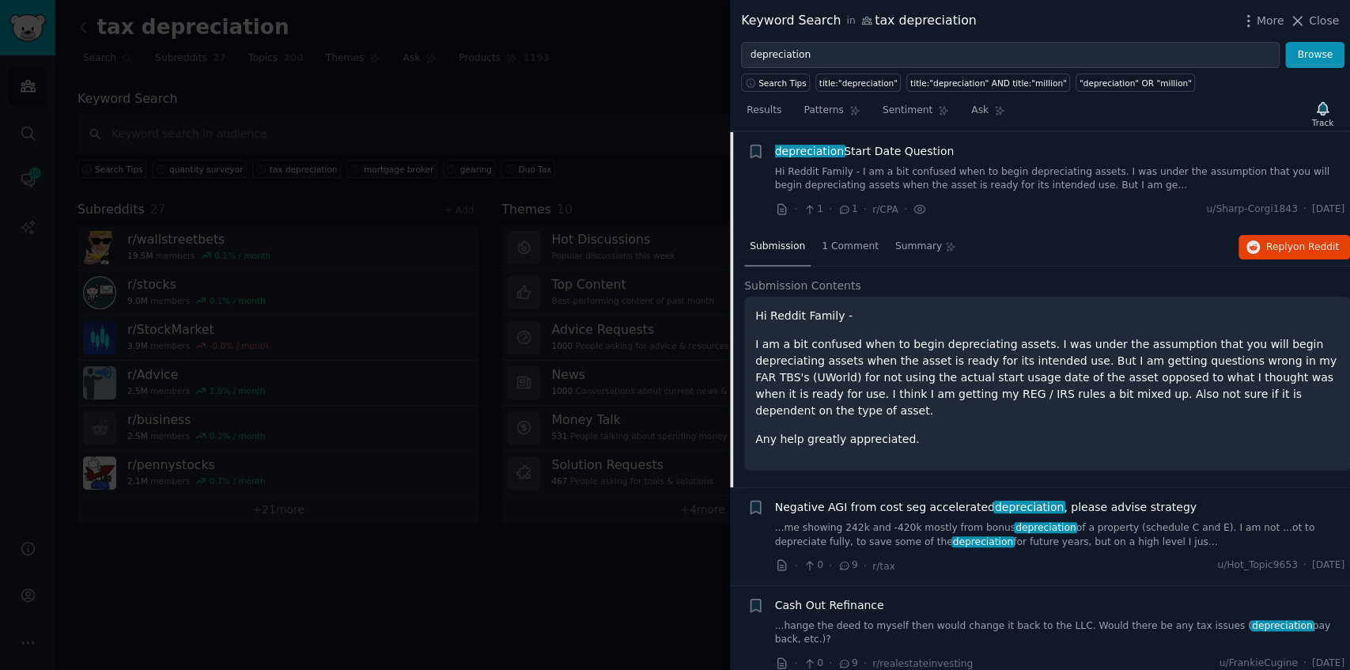
click at [999, 354] on p "I am a bit confused when to begin depreciating assets. I was under the assumpti…" at bounding box center [1047, 377] width 584 height 83
drag, startPoint x: 973, startPoint y: 357, endPoint x: 1064, endPoint y: 365, distance: 92.1
click at [1046, 362] on p "I am a bit confused when to begin depreciating assets. I was under the assumpti…" at bounding box center [1047, 377] width 584 height 83
drag, startPoint x: 1176, startPoint y: 364, endPoint x: 1216, endPoint y: 362, distance: 40.4
click at [1216, 362] on p "I am a bit confused when to begin depreciating assets. I was under the assumpti…" at bounding box center [1047, 377] width 584 height 83
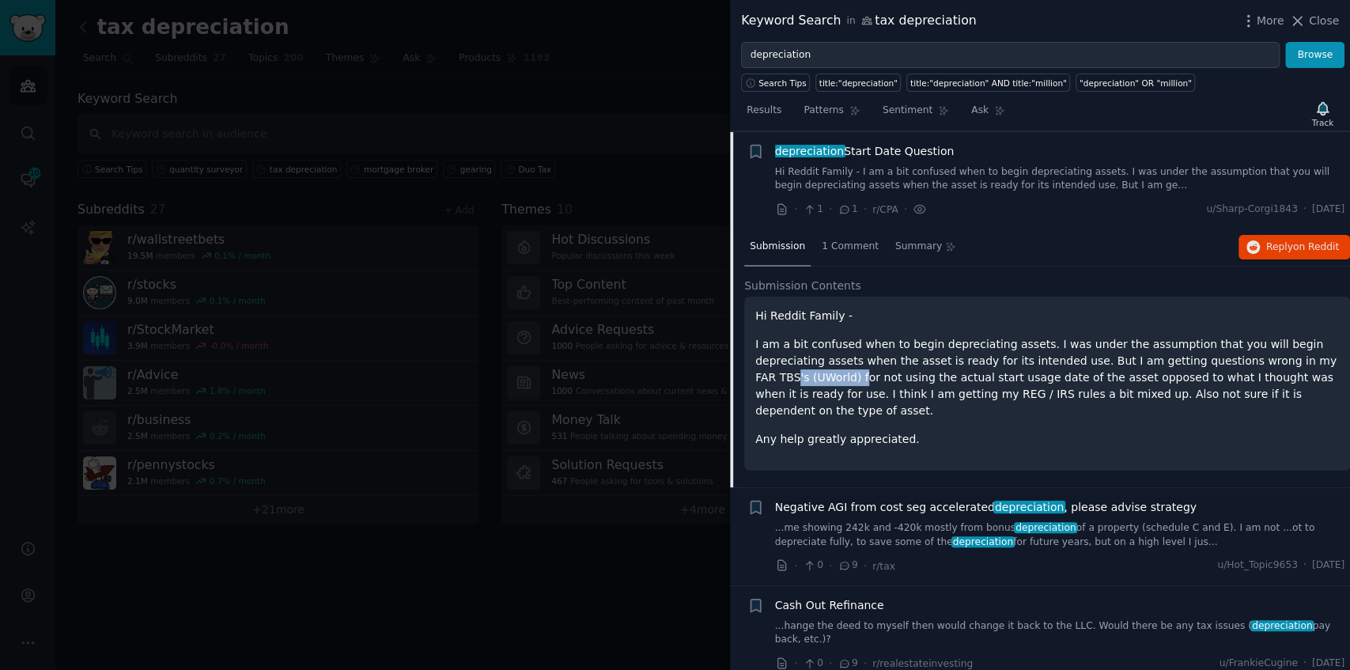
drag, startPoint x: 1238, startPoint y: 362, endPoint x: 1302, endPoint y: 362, distance: 63.3
click at [1302, 362] on p "I am a bit confused when to begin depreciating assets. I was under the assumpti…" at bounding box center [1047, 377] width 584 height 83
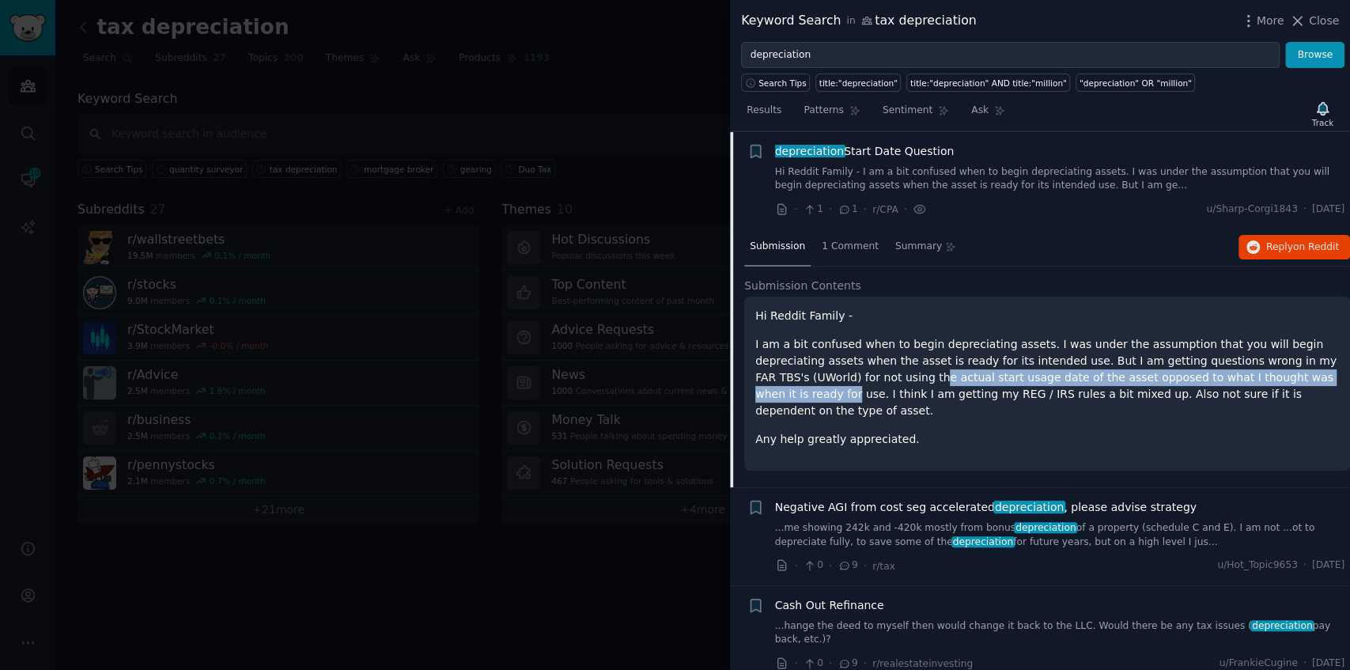
drag, startPoint x: 792, startPoint y: 381, endPoint x: 1223, endPoint y: 378, distance: 431.8
click at [1226, 380] on p "I am a bit confused when to begin depreciating assets. I was under the assumpti…" at bounding box center [1047, 377] width 584 height 83
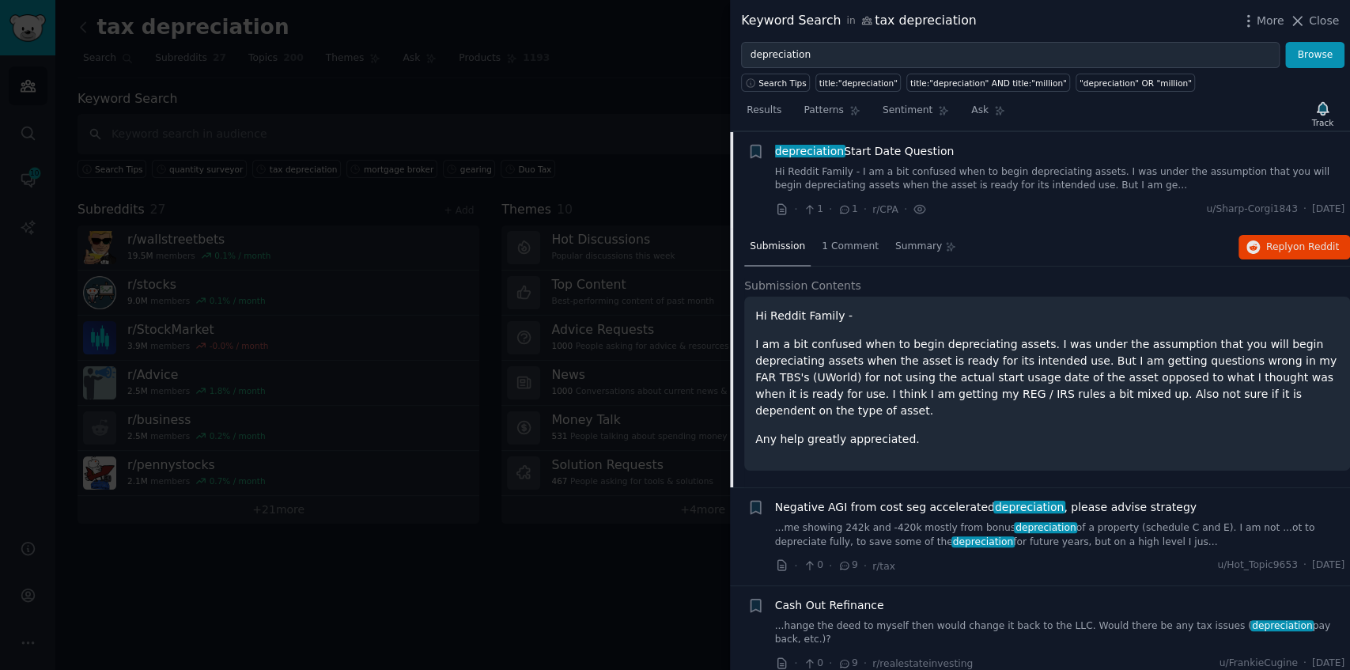
click at [979, 315] on p "Hi Reddit Family -" at bounding box center [1047, 316] width 584 height 17
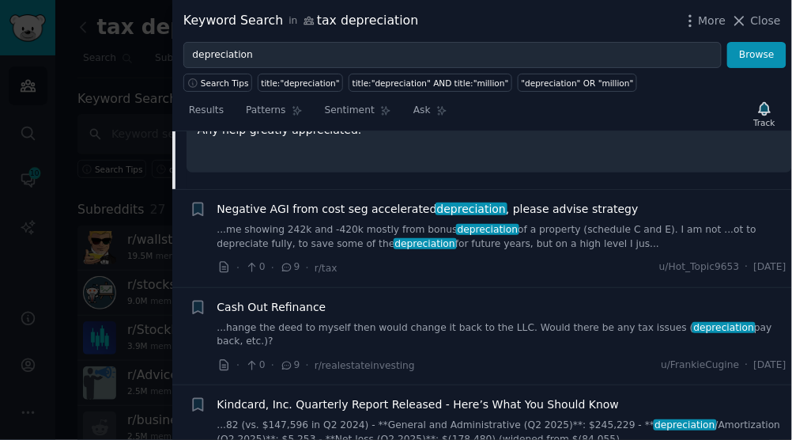
scroll to position [475, 0]
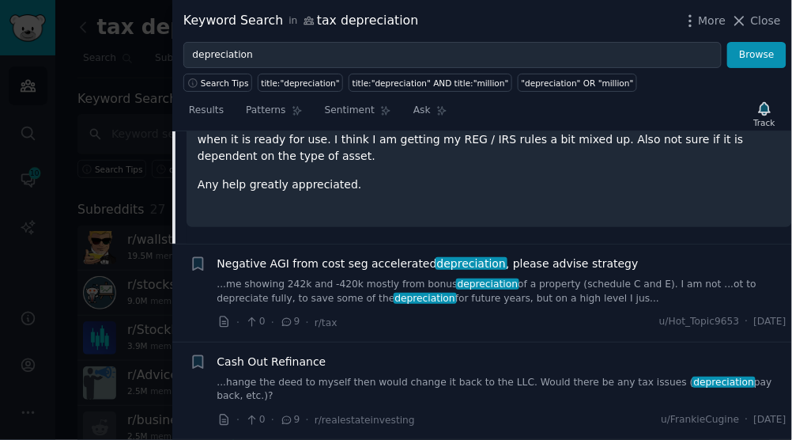
click at [138, 263] on div at bounding box center [396, 220] width 792 height 440
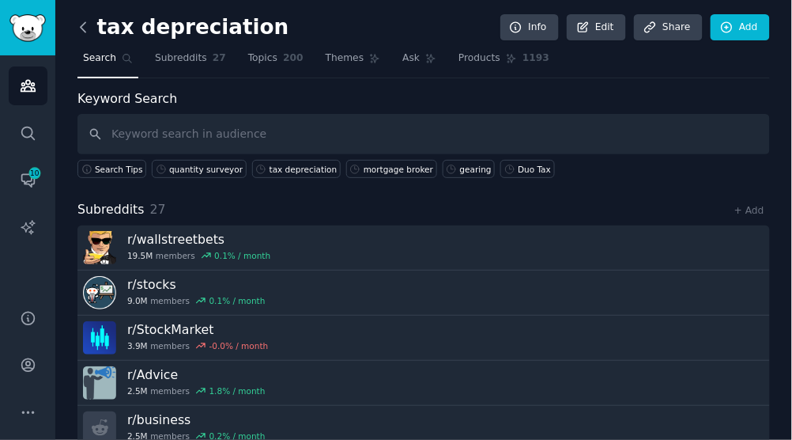
click at [89, 30] on icon at bounding box center [83, 27] width 17 height 17
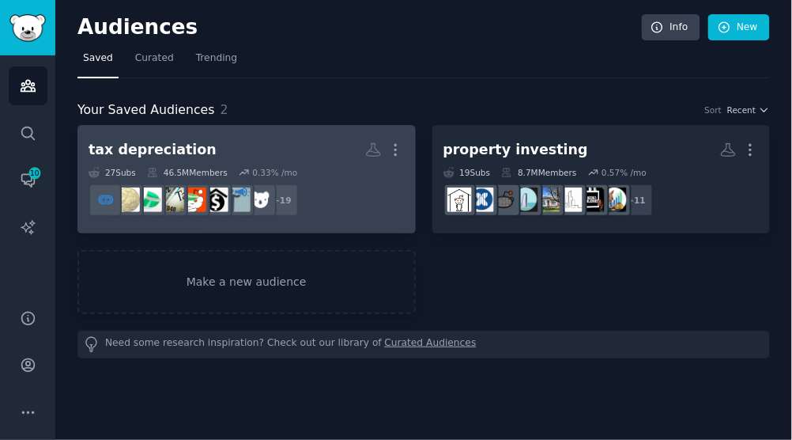
click at [287, 146] on h2 "tax depreciation Custom Audience More" at bounding box center [247, 150] width 316 height 28
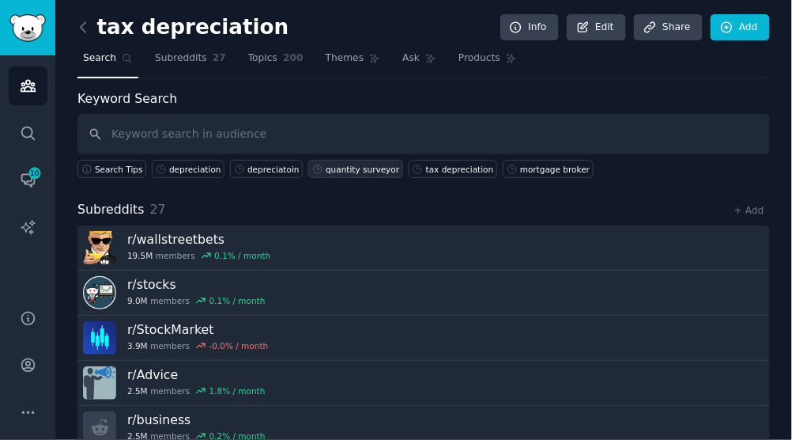
click at [347, 172] on div "quantity surveyor" at bounding box center [363, 169] width 74 height 11
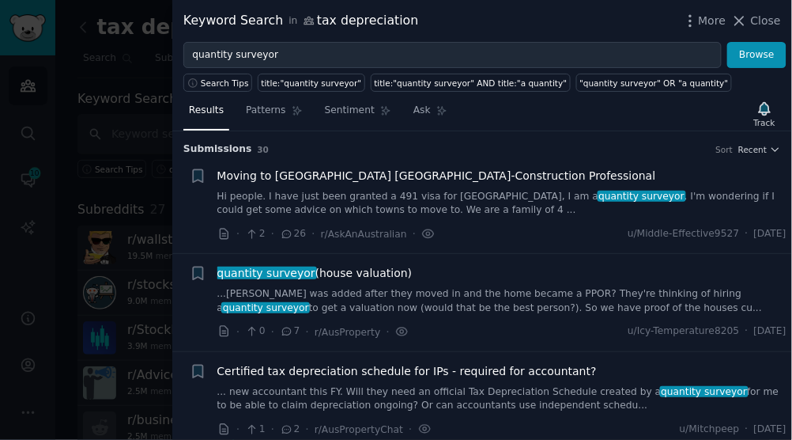
click at [435, 192] on link "Hi people. I have just been granted a 491 visa for [GEOGRAPHIC_DATA], I am a qu…" at bounding box center [502, 204] width 570 height 28
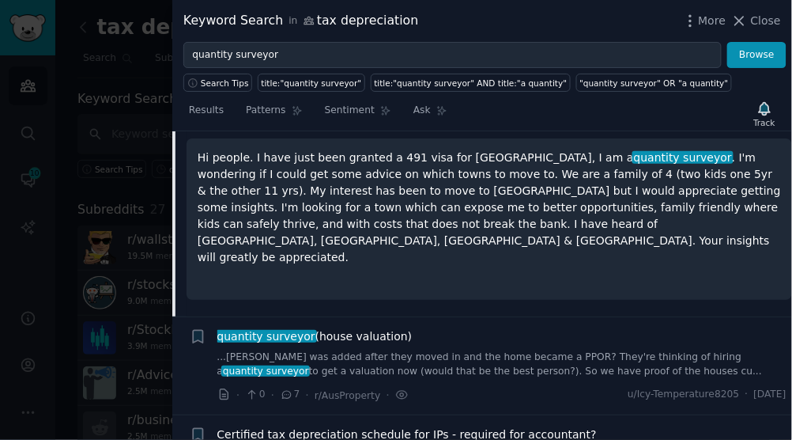
scroll to position [341, 0]
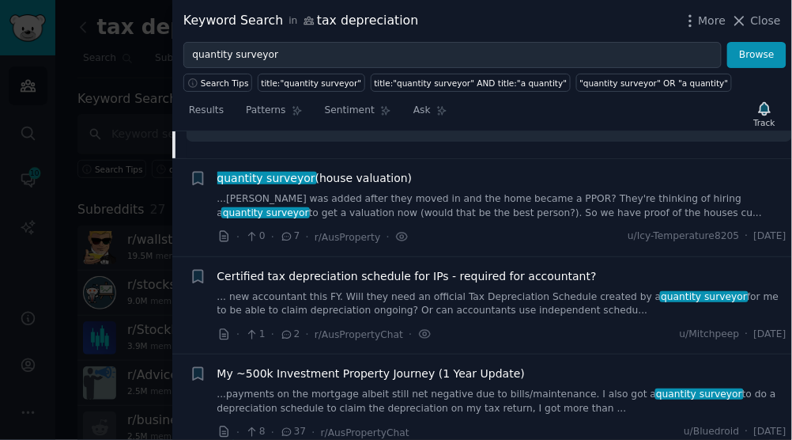
click at [376, 199] on link "...[PERSON_NAME] was added after they moved in and the home became a PPOR? They…" at bounding box center [502, 206] width 570 height 28
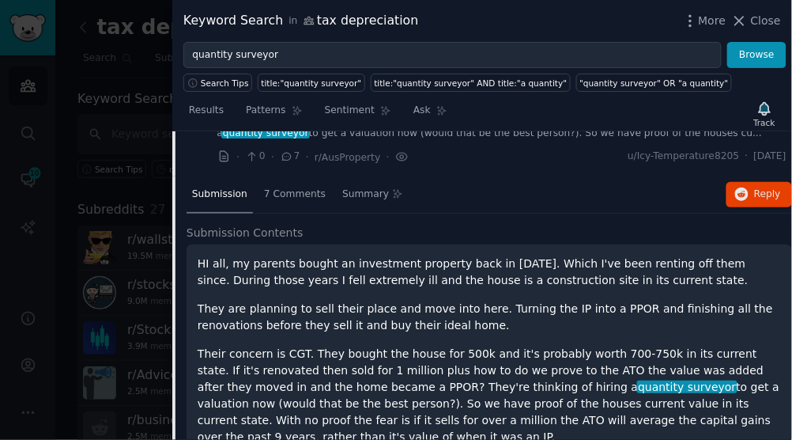
scroll to position [228, 0]
